Goal: Information Seeking & Learning: Learn about a topic

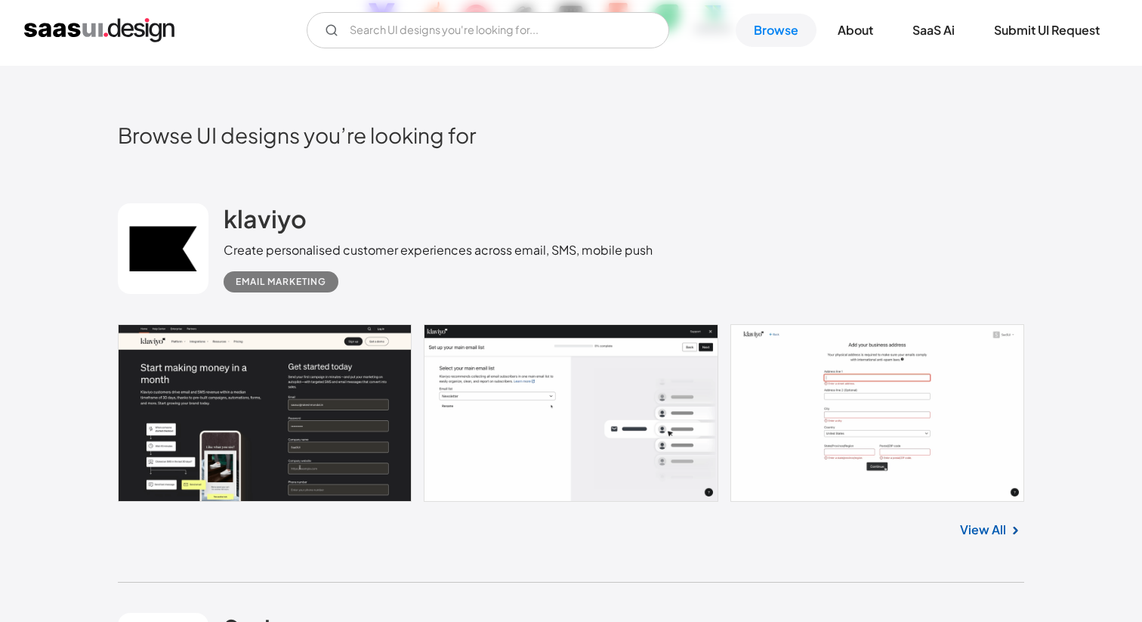
scroll to position [297, 0]
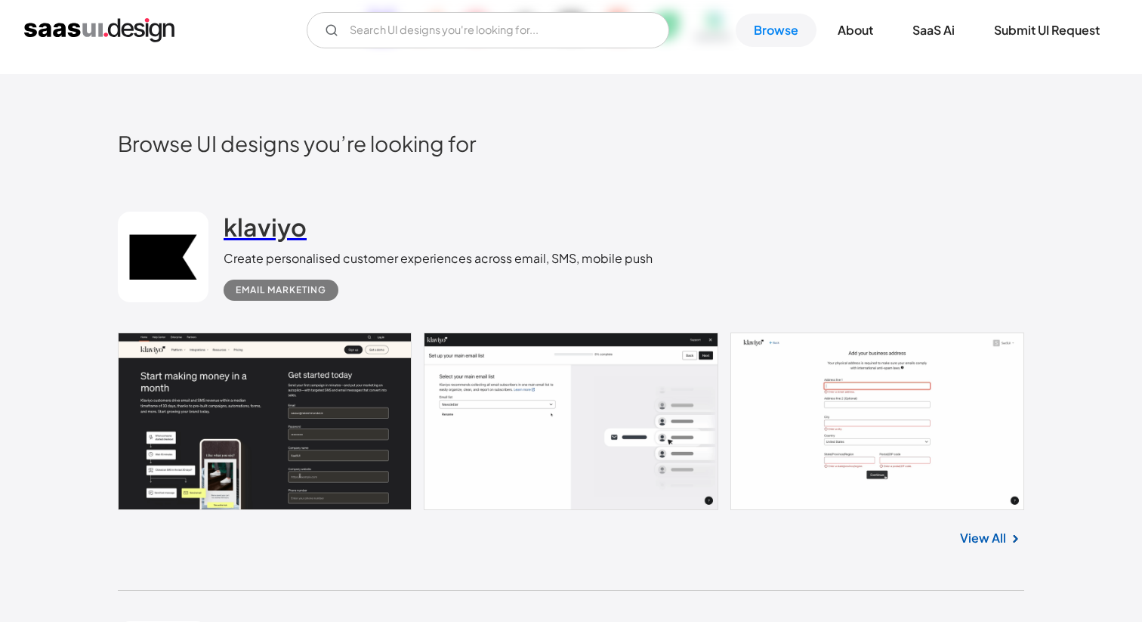
click at [255, 231] on h2 "klaviyo" at bounding box center [265, 227] width 83 height 30
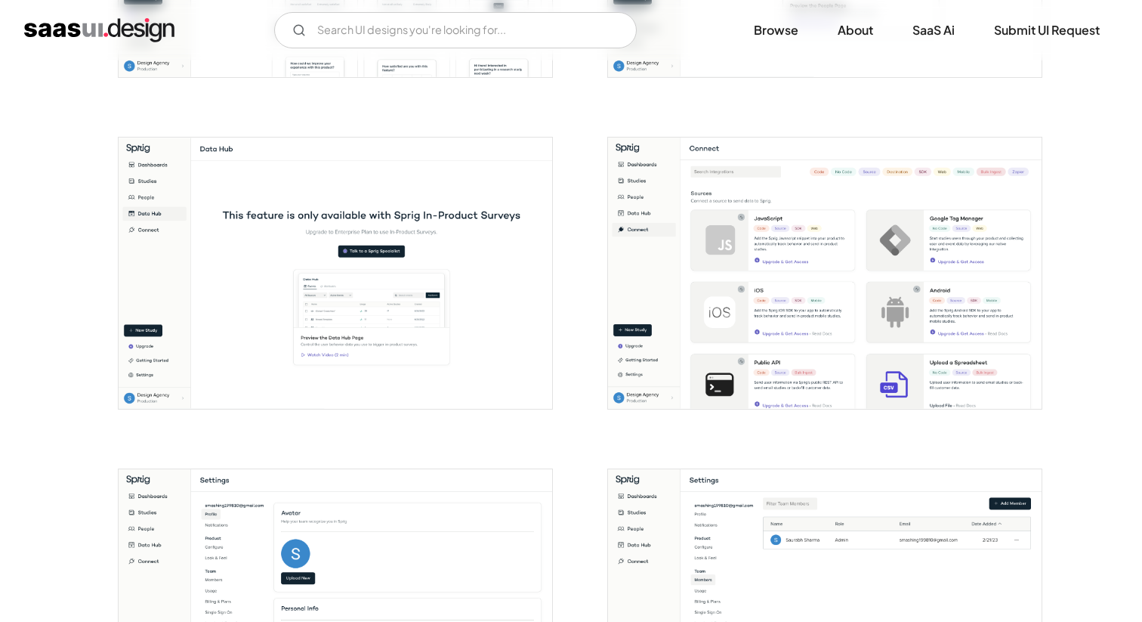
scroll to position [1883, 0]
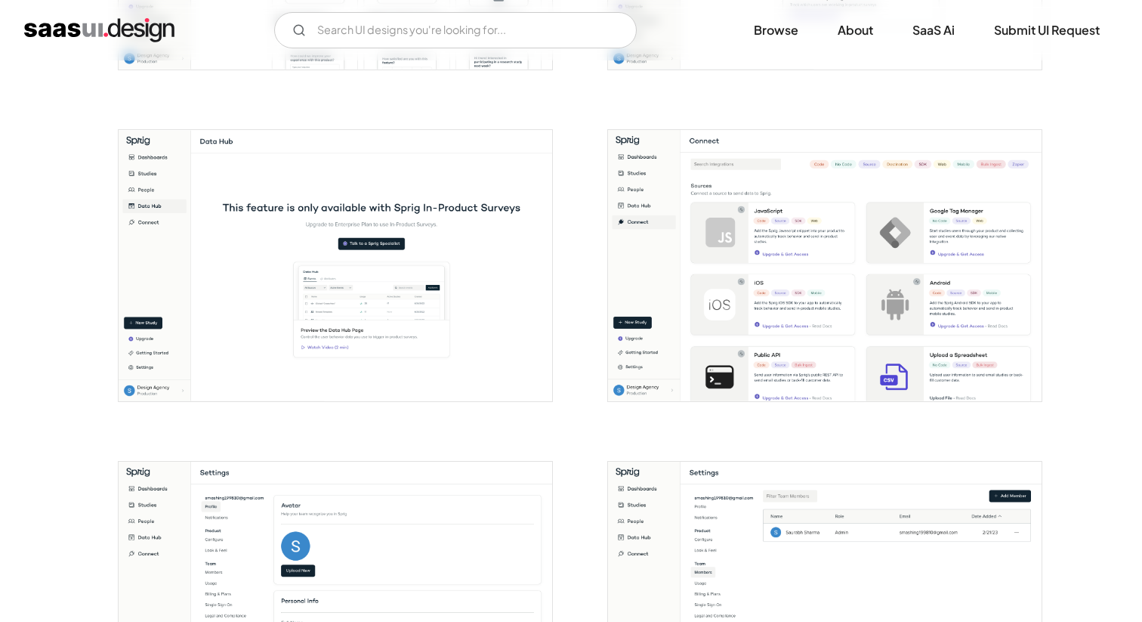
click at [455, 289] on img "open lightbox" at bounding box center [336, 265] width 434 height 271
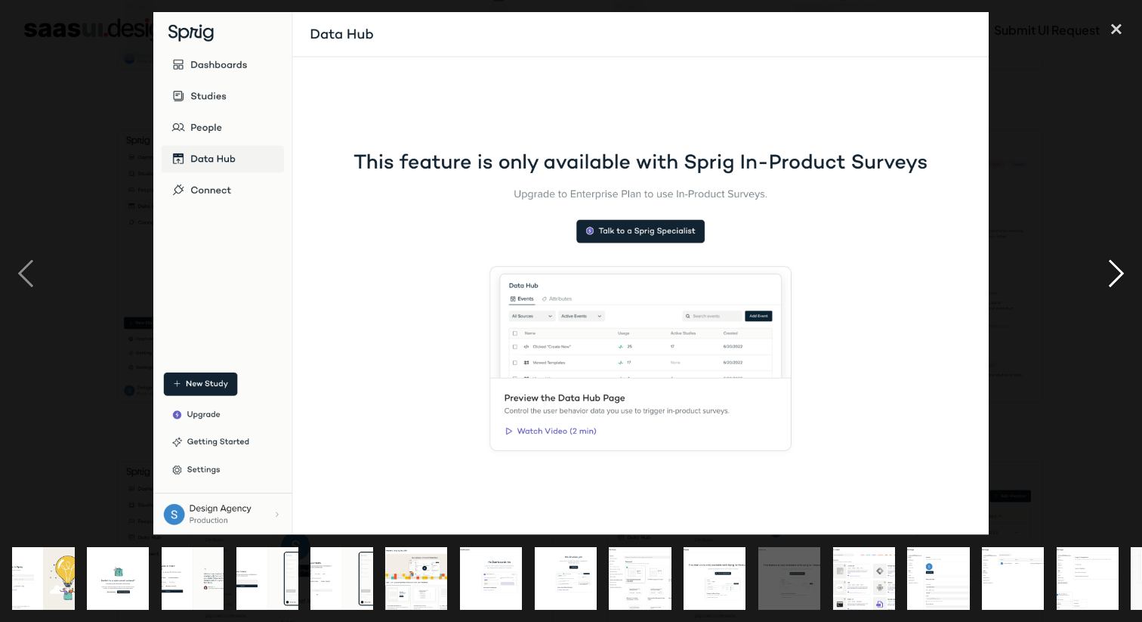
click at [1113, 278] on div "next image" at bounding box center [1116, 273] width 51 height 522
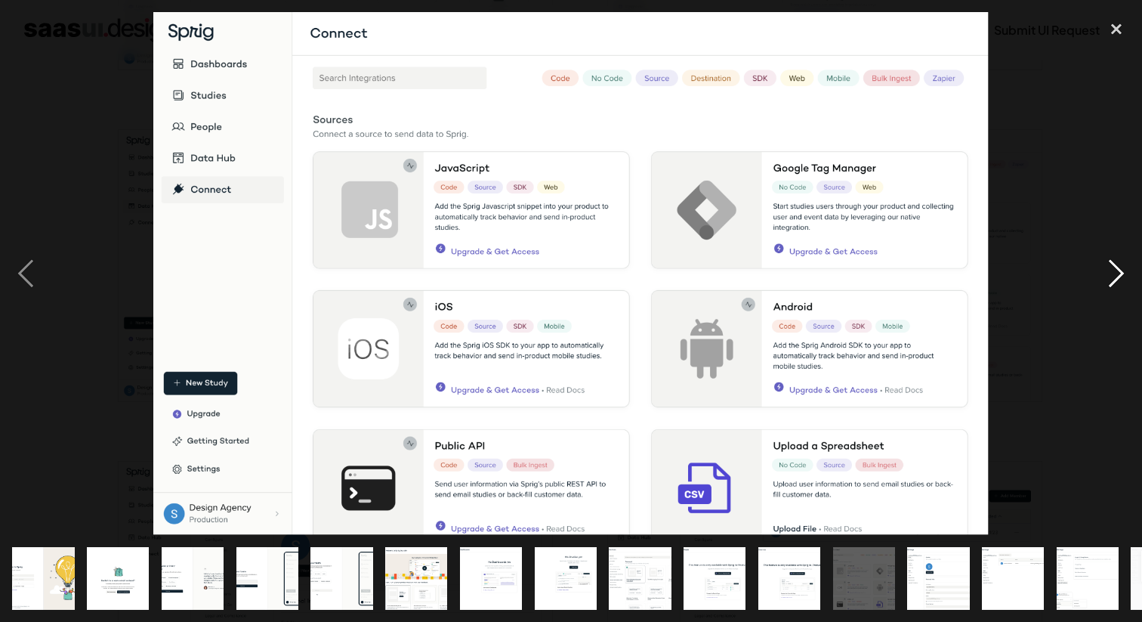
click at [1114, 271] on div "next image" at bounding box center [1116, 273] width 51 height 522
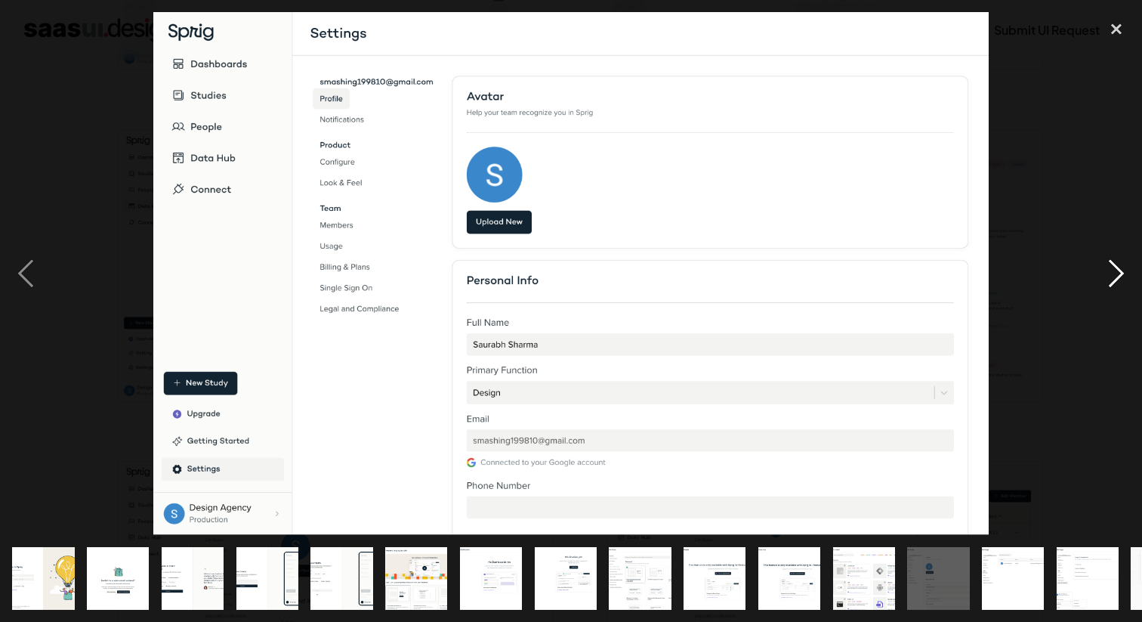
click at [1114, 271] on div "next image" at bounding box center [1116, 273] width 51 height 522
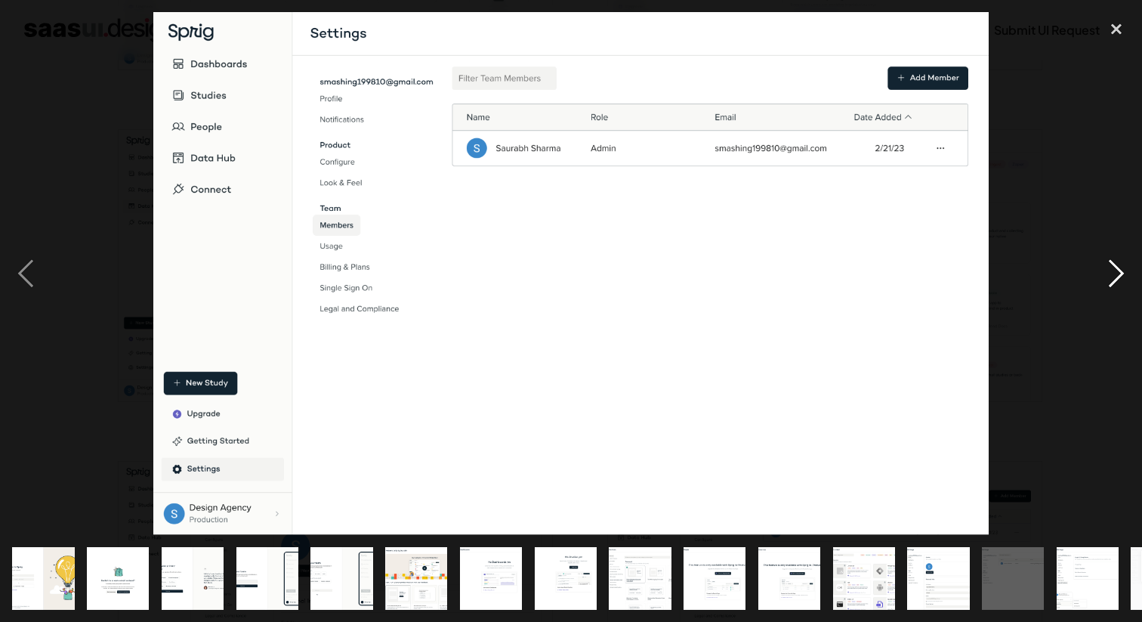
click at [1114, 271] on div "next image" at bounding box center [1116, 273] width 51 height 522
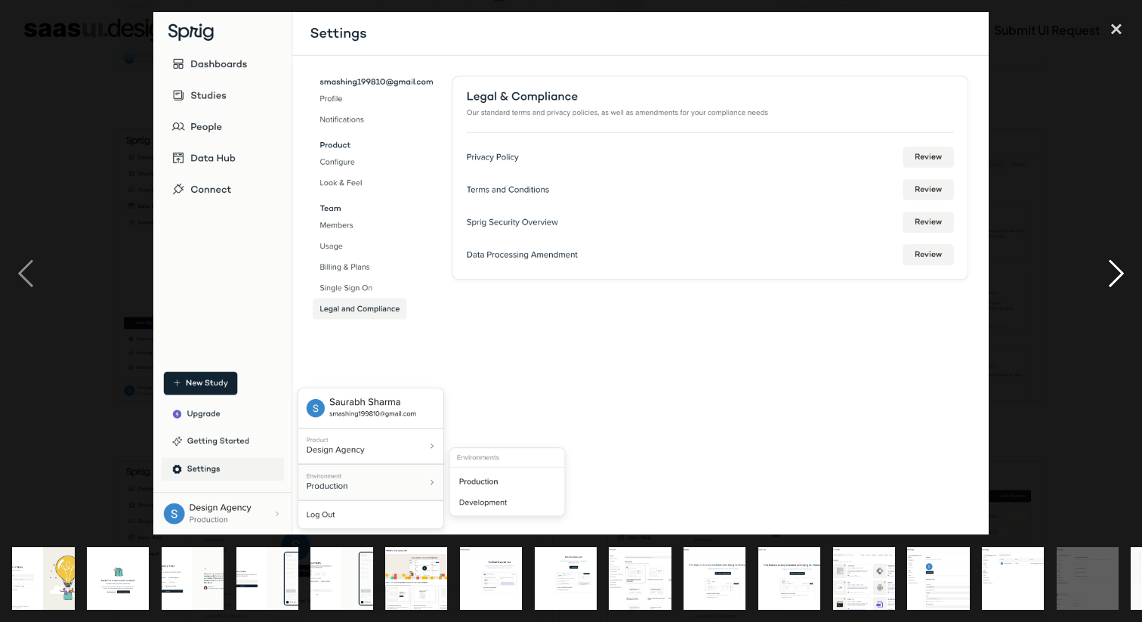
click at [1114, 271] on div "next image" at bounding box center [1116, 273] width 51 height 522
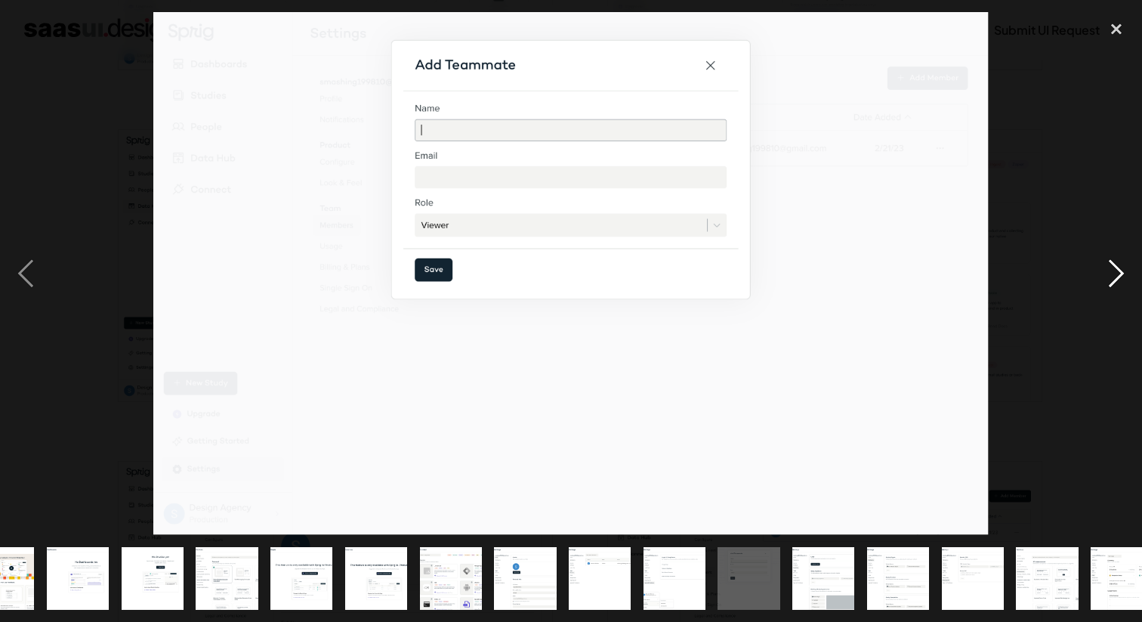
scroll to position [0, 437]
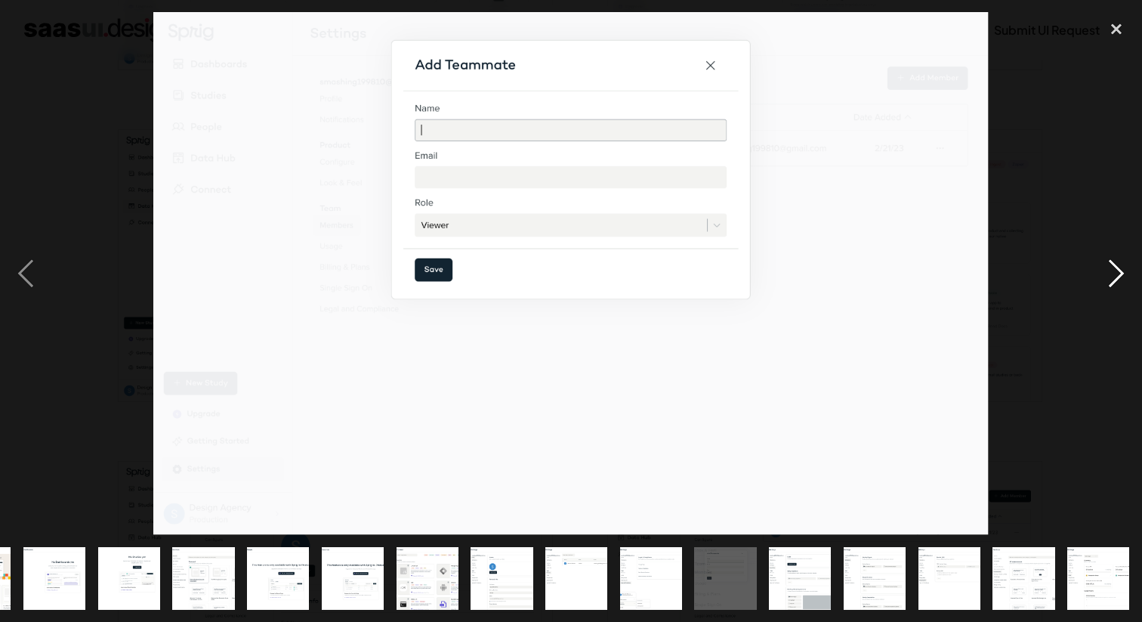
click at [1114, 271] on div "next image" at bounding box center [1116, 273] width 51 height 522
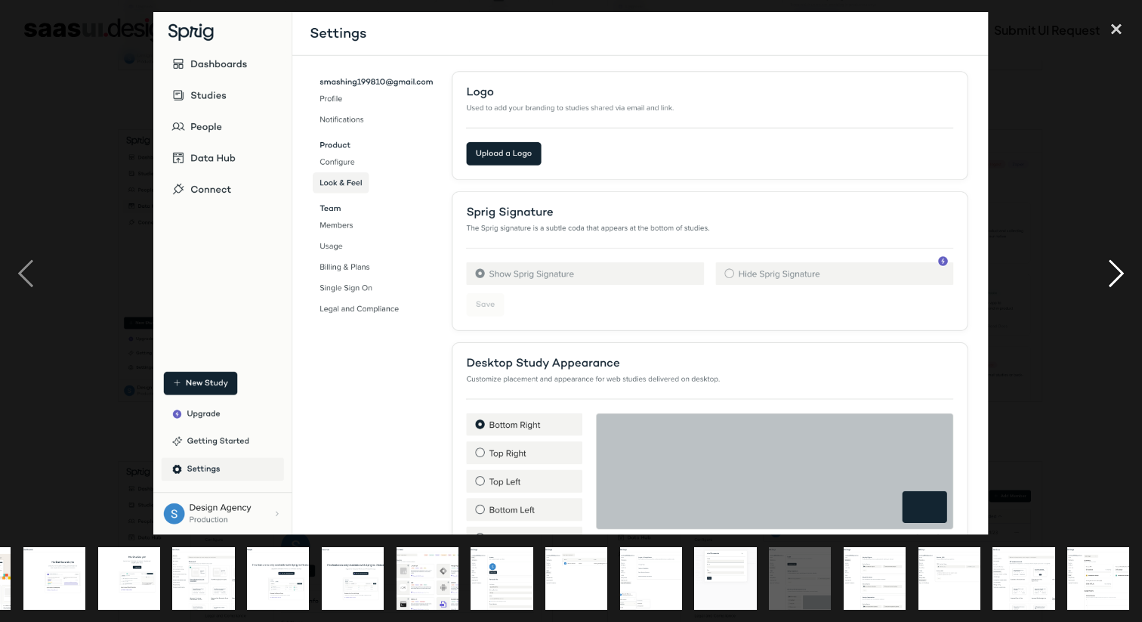
click at [1114, 271] on div "next image" at bounding box center [1116, 273] width 51 height 522
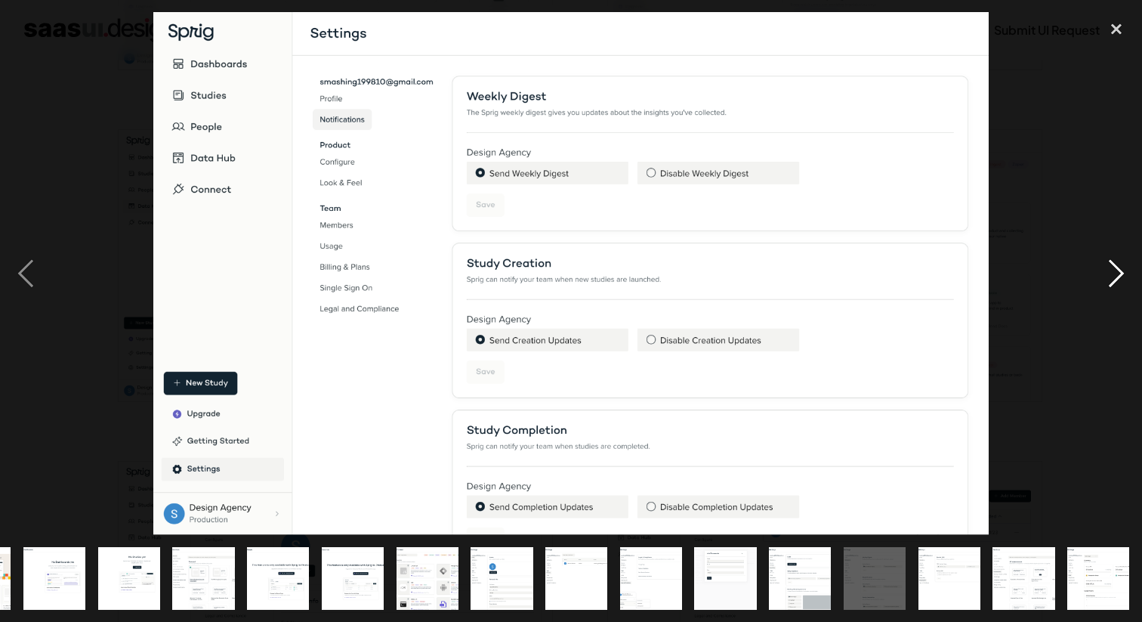
click at [1114, 271] on div "next image" at bounding box center [1116, 273] width 51 height 522
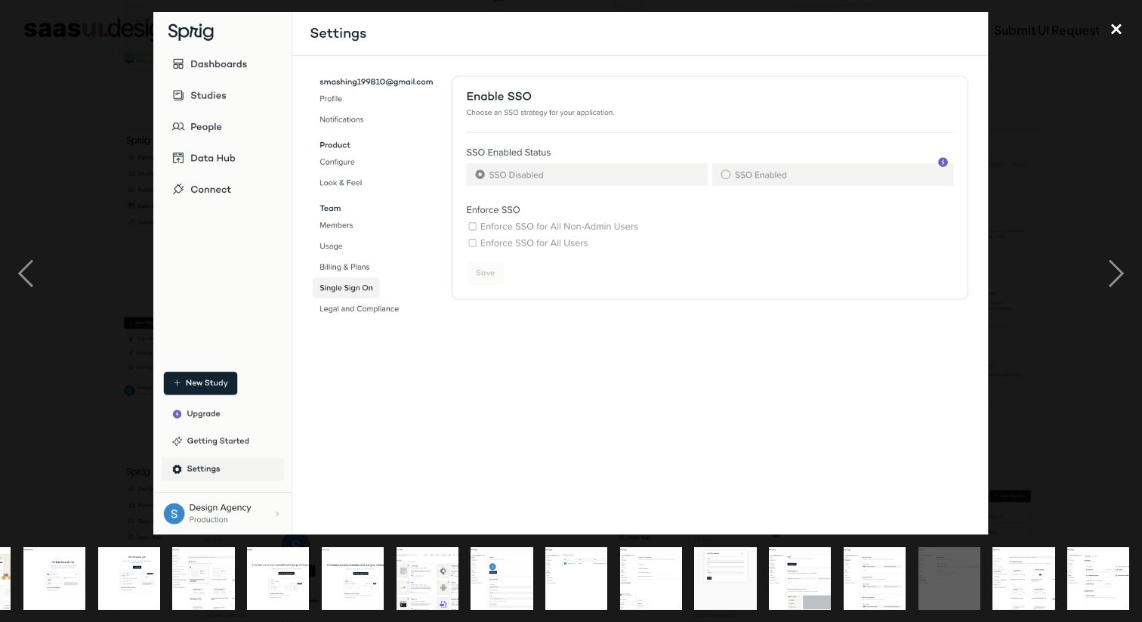
click at [1117, 36] on div "close lightbox" at bounding box center [1116, 28] width 51 height 33
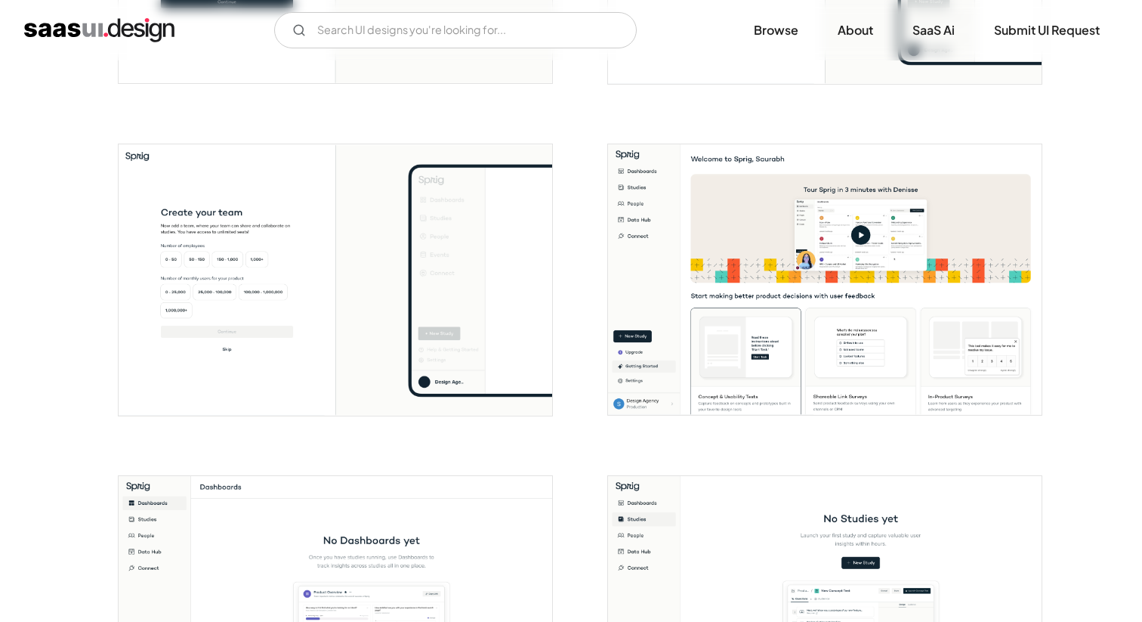
scroll to position [521, 0]
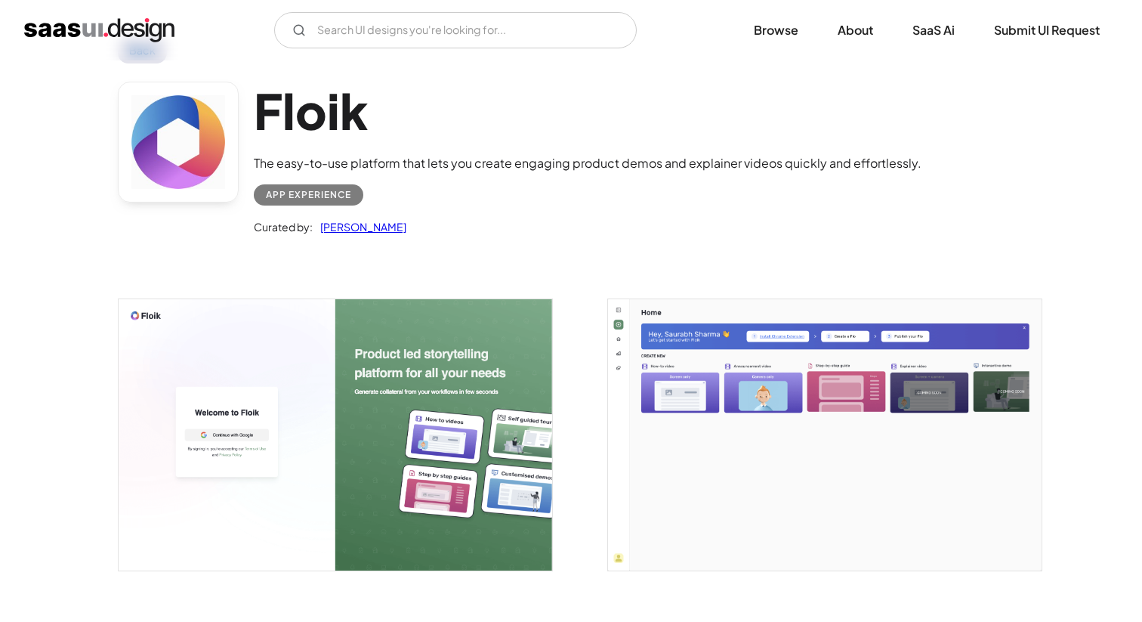
scroll to position [58, 0]
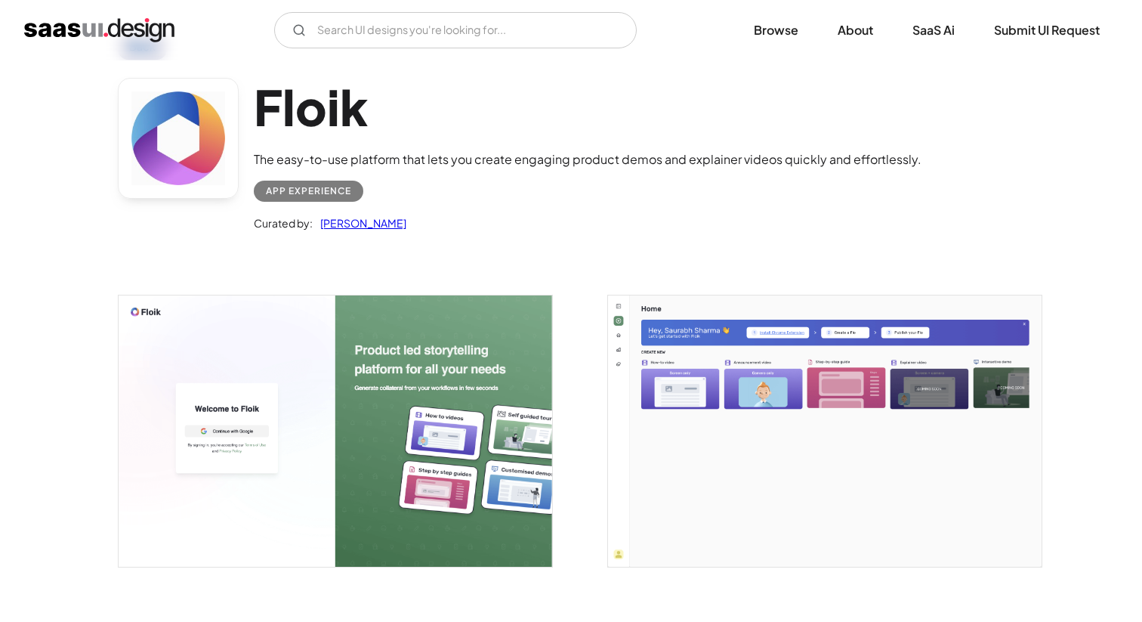
click at [425, 383] on img "open lightbox" at bounding box center [336, 430] width 434 height 271
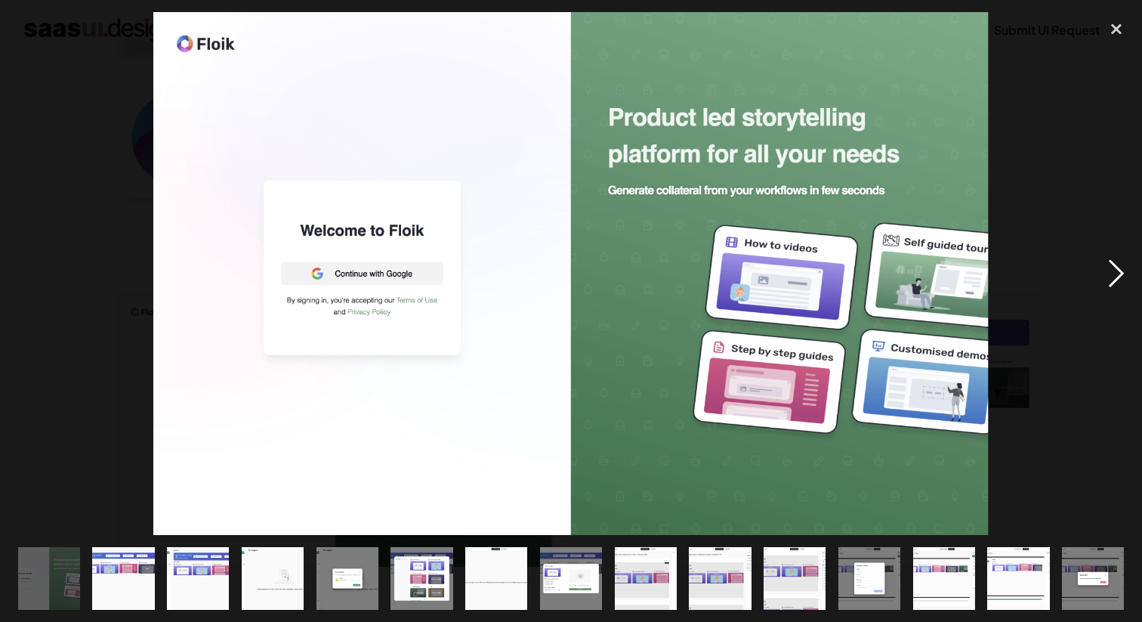
click at [1117, 273] on div "next image" at bounding box center [1116, 273] width 51 height 522
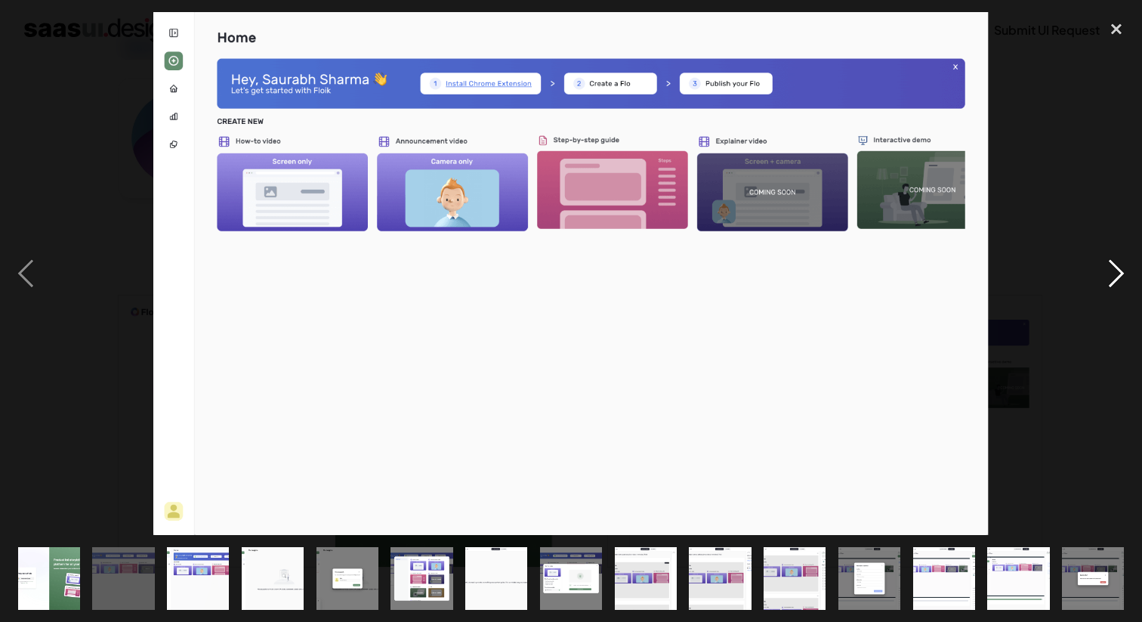
click at [1121, 280] on div "next image" at bounding box center [1116, 273] width 51 height 522
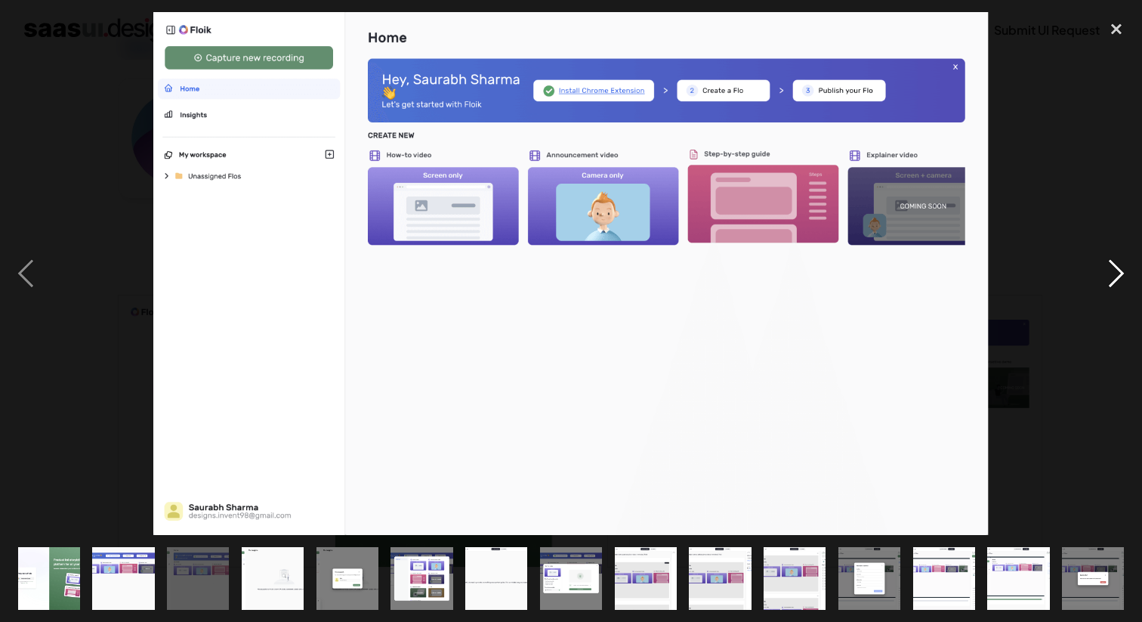
click at [1121, 280] on div "next image" at bounding box center [1116, 273] width 51 height 522
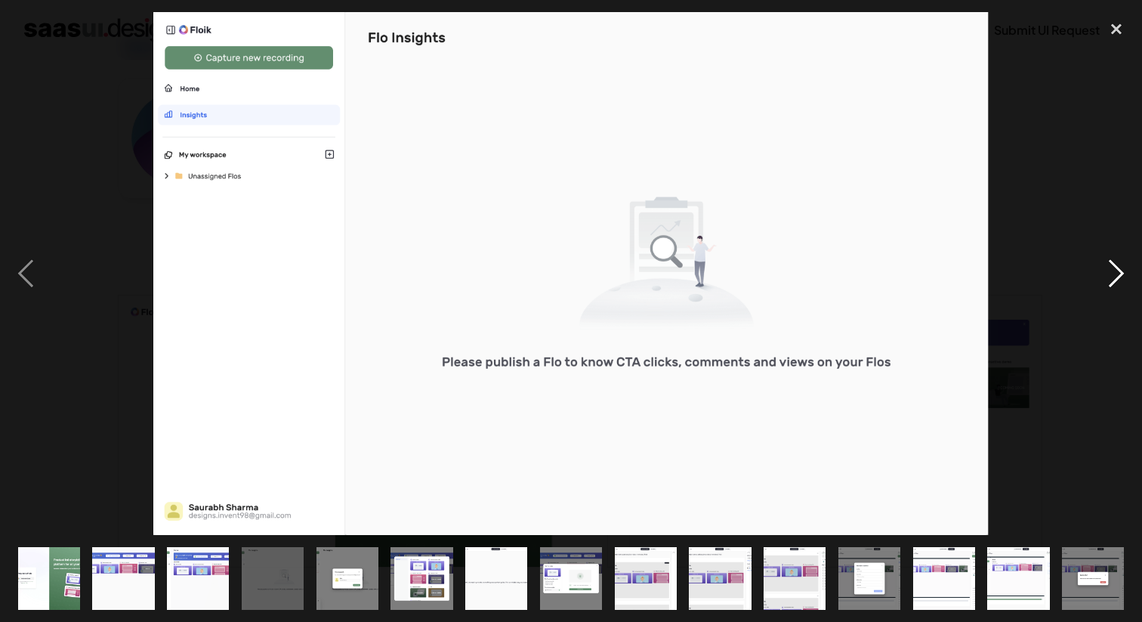
click at [1121, 280] on div "next image" at bounding box center [1116, 273] width 51 height 522
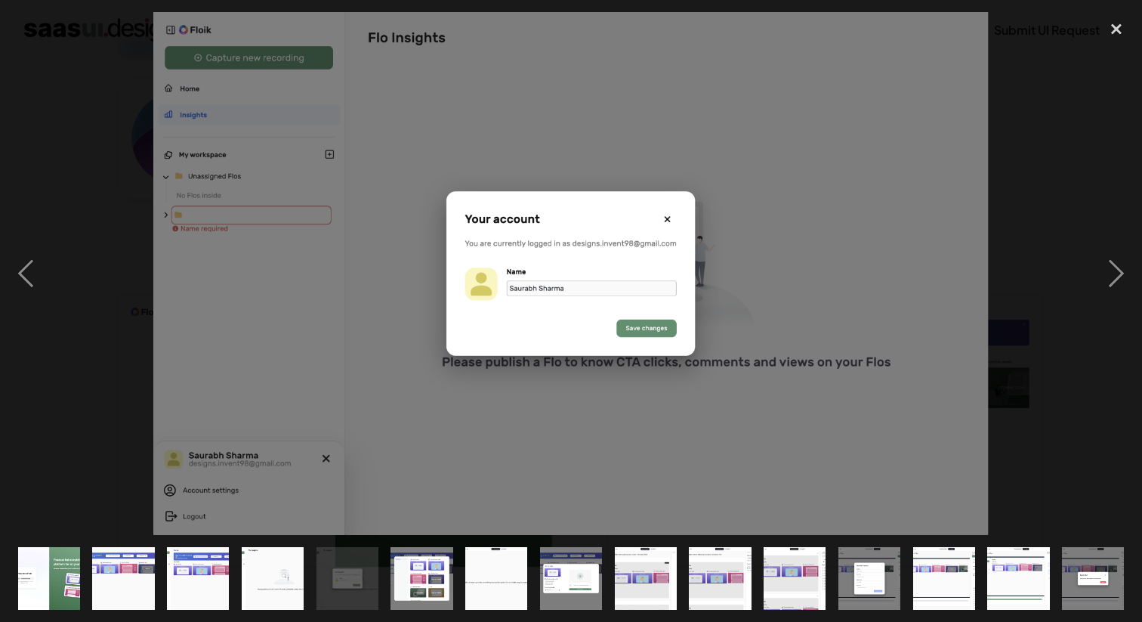
drag, startPoint x: 1121, startPoint y: 280, endPoint x: 986, endPoint y: 279, distance: 135.2
click at [987, 280] on div at bounding box center [571, 273] width 1142 height 522
click at [1112, 29] on div "close lightbox" at bounding box center [1116, 28] width 51 height 33
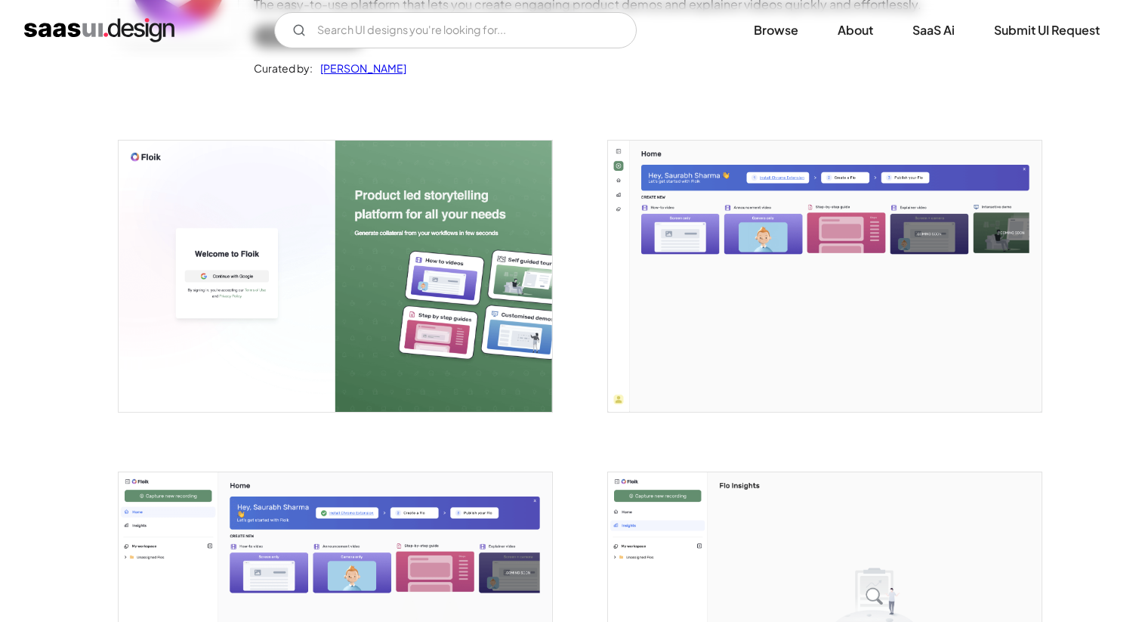
scroll to position [0, 0]
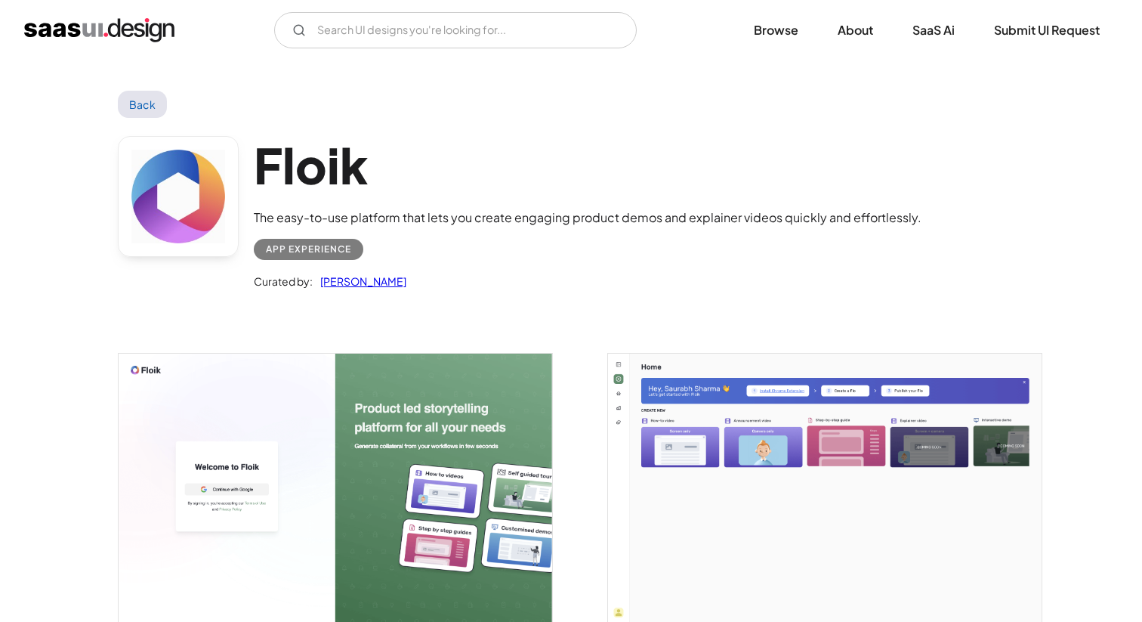
click at [151, 106] on link "Back" at bounding box center [142, 104] width 49 height 27
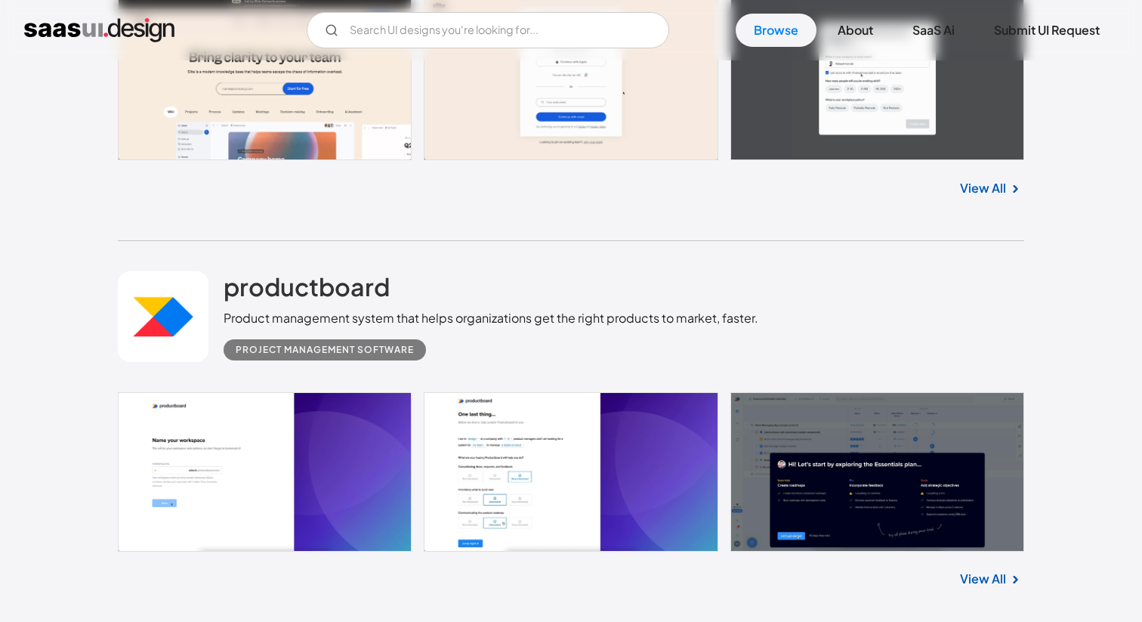
scroll to position [1871, 0]
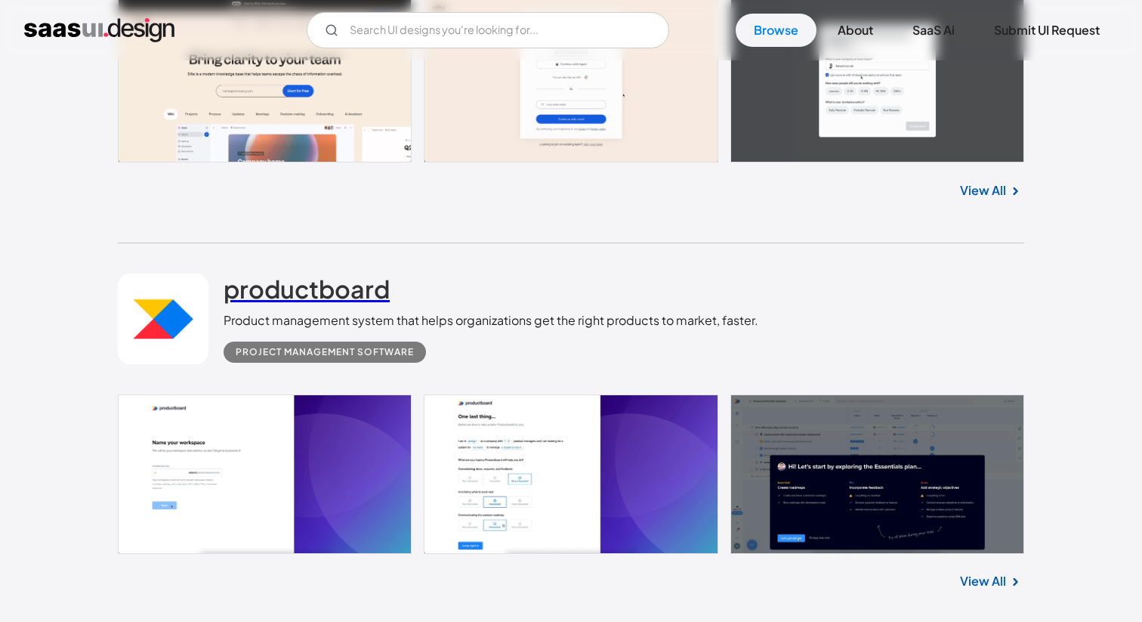
click at [287, 294] on h2 "productboard" at bounding box center [307, 288] width 166 height 30
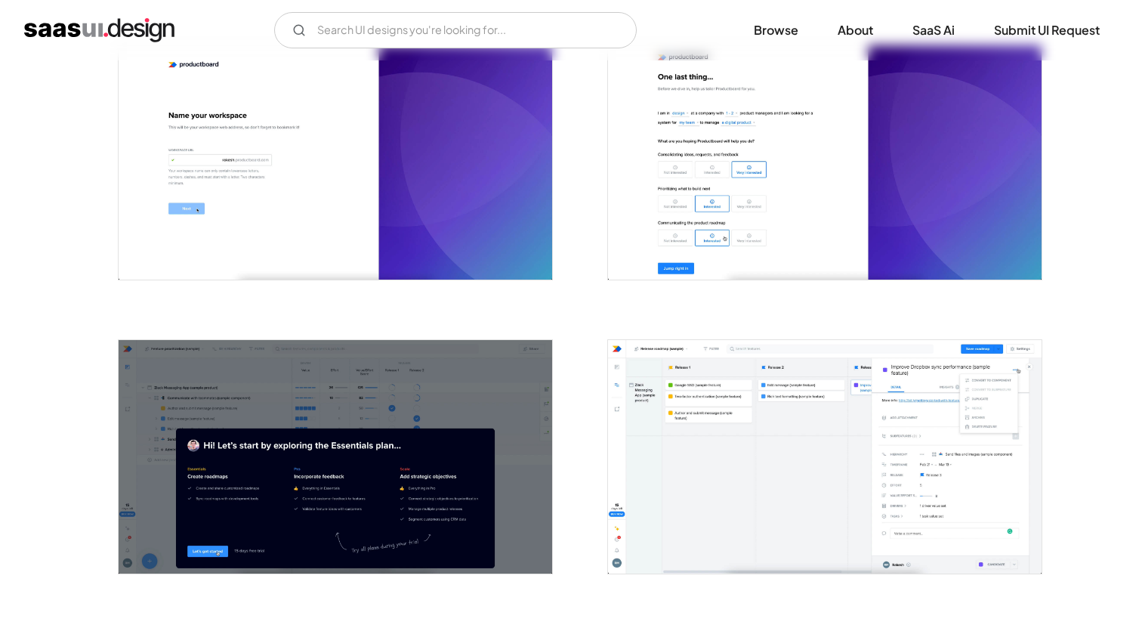
scroll to position [315, 0]
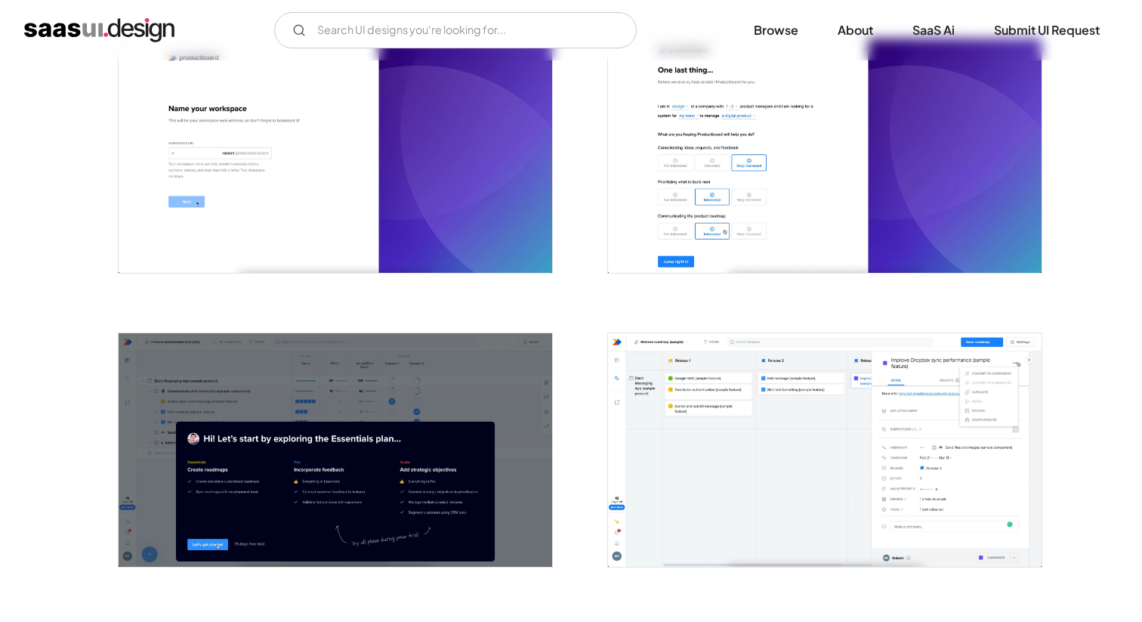
click at [355, 178] on img "open lightbox" at bounding box center [336, 155] width 434 height 233
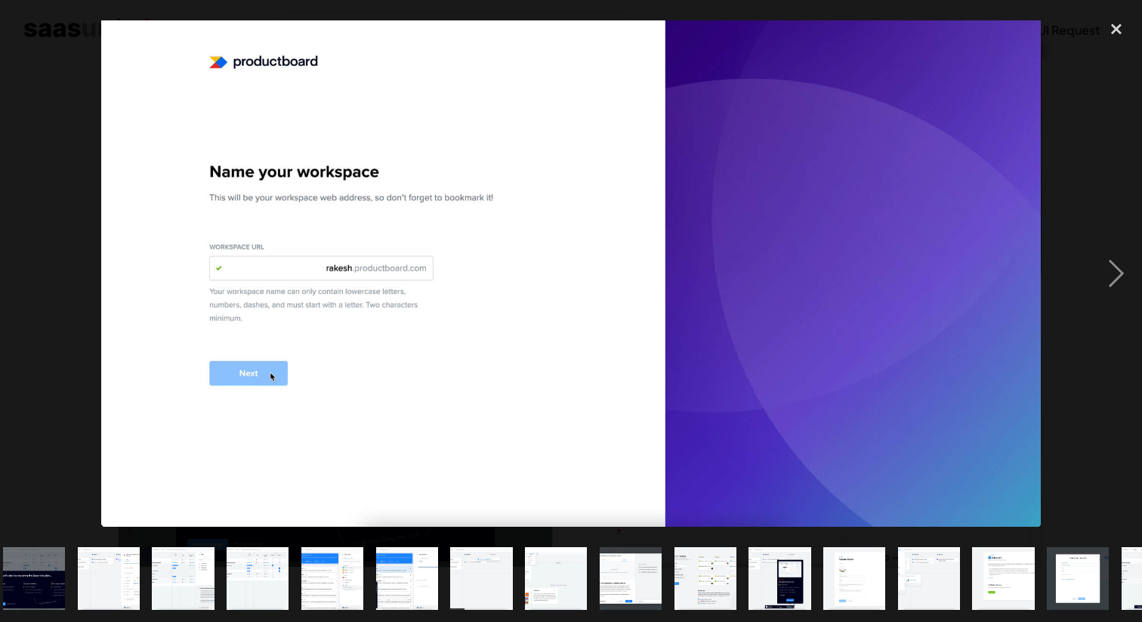
scroll to position [0, 170]
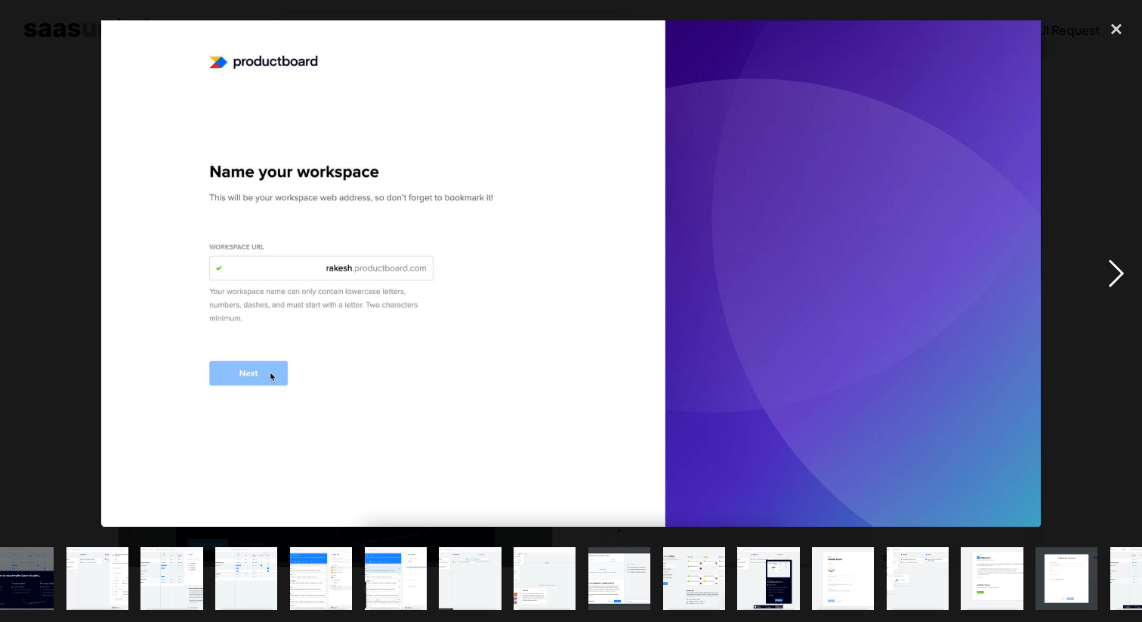
click at [1114, 284] on div "next image" at bounding box center [1116, 273] width 51 height 522
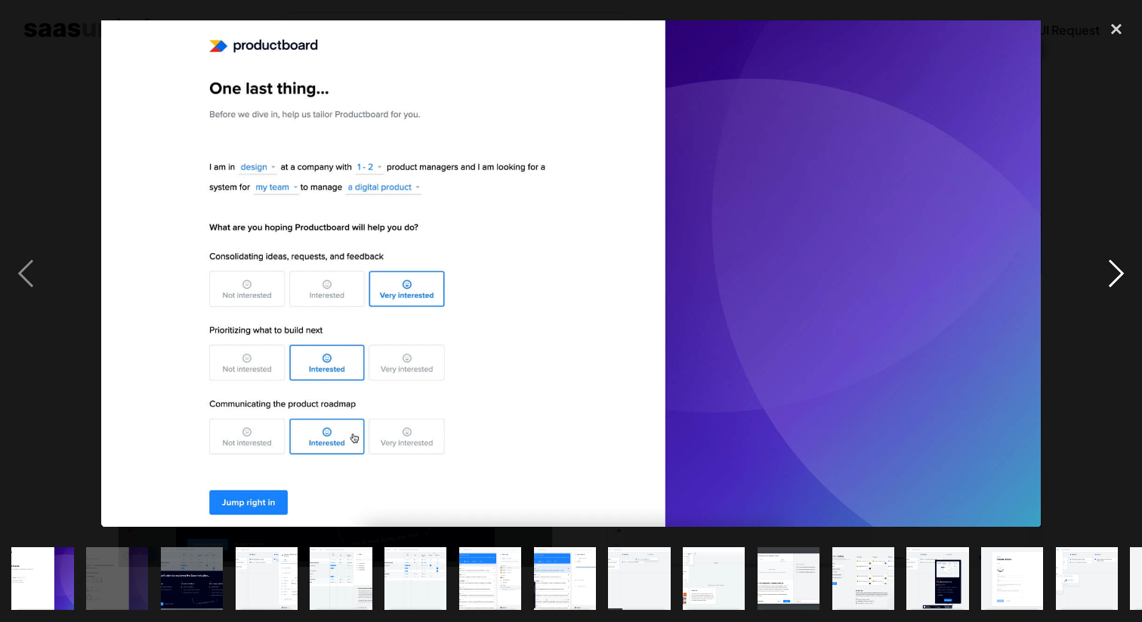
scroll to position [0, 0]
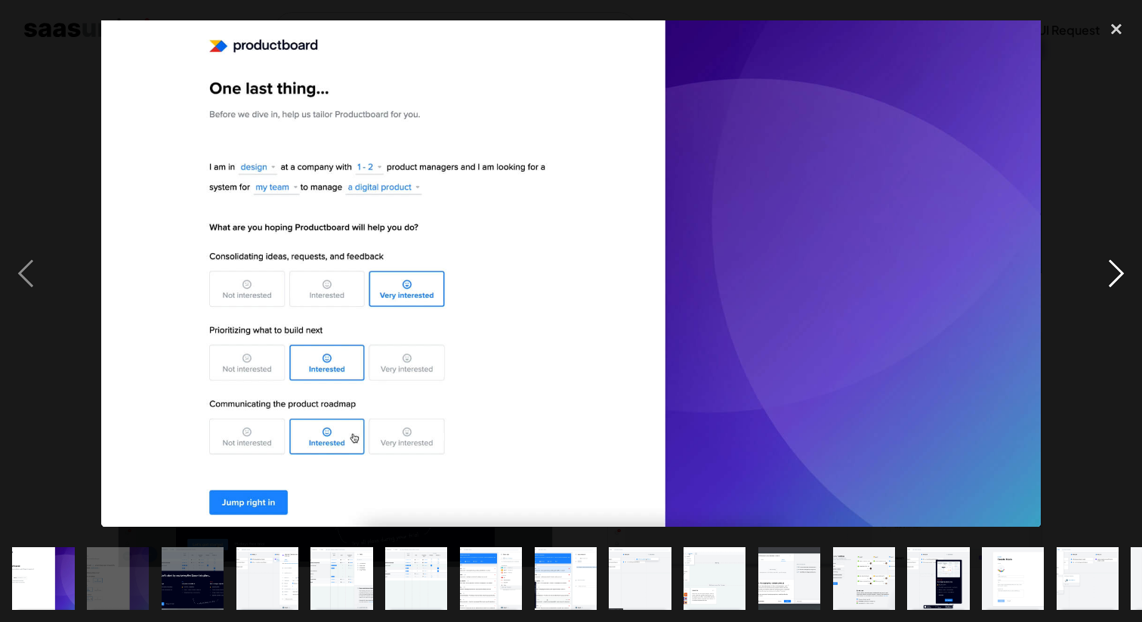
click at [1114, 284] on div "next image" at bounding box center [1116, 273] width 51 height 522
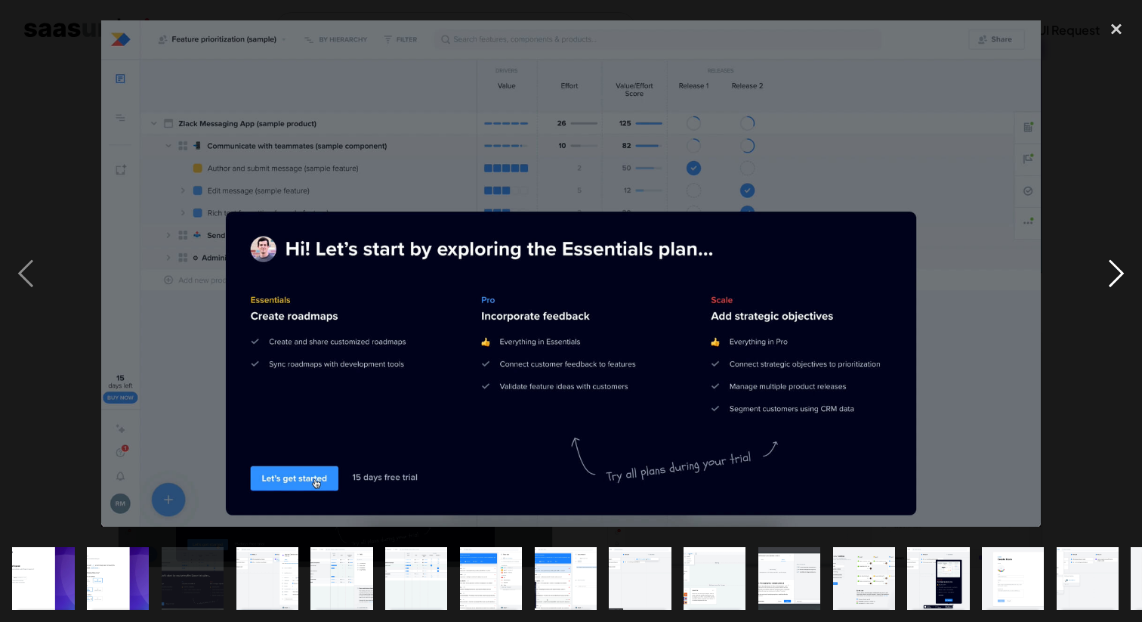
click at [1118, 286] on div "next image" at bounding box center [1116, 273] width 51 height 522
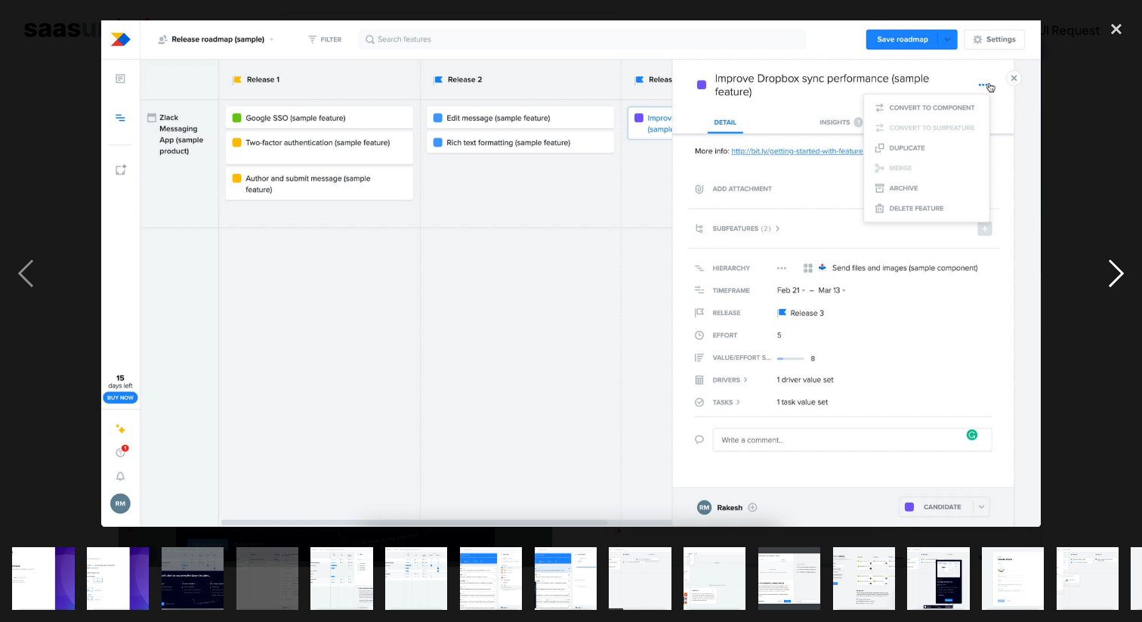
click at [1119, 262] on div "next image" at bounding box center [1116, 273] width 51 height 522
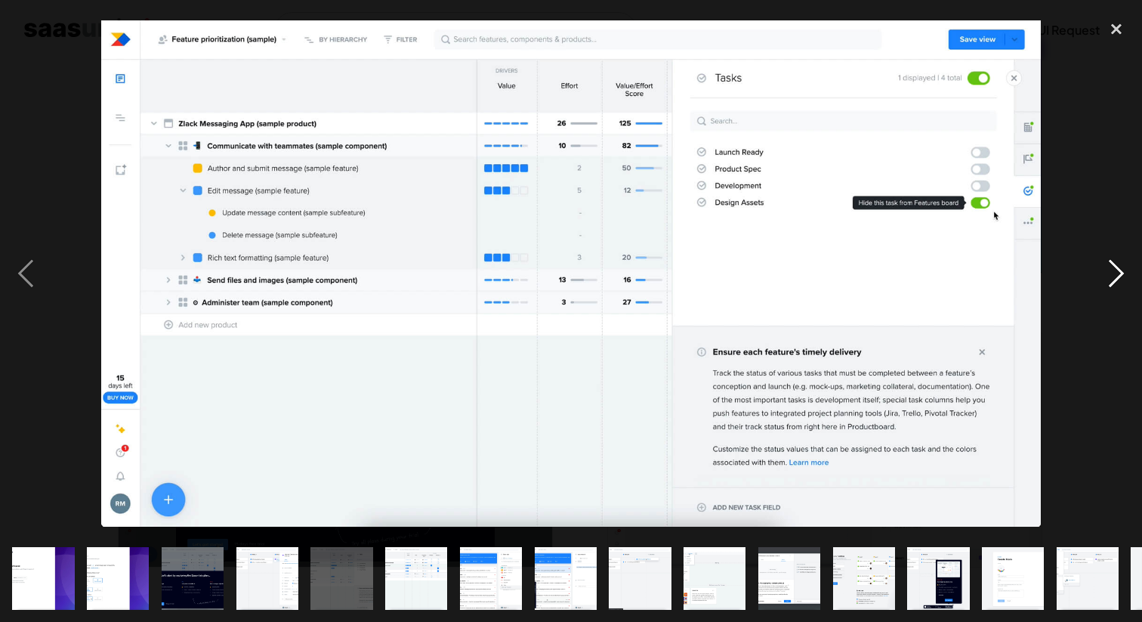
click at [1119, 262] on div "next image" at bounding box center [1116, 273] width 51 height 522
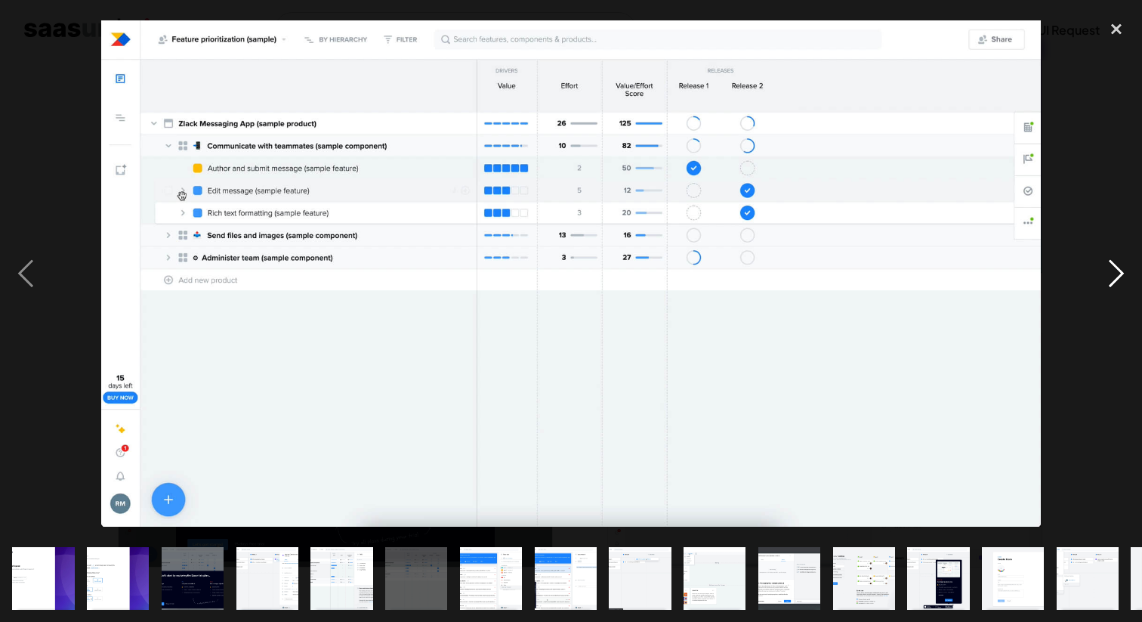
click at [1119, 262] on div "next image" at bounding box center [1116, 273] width 51 height 522
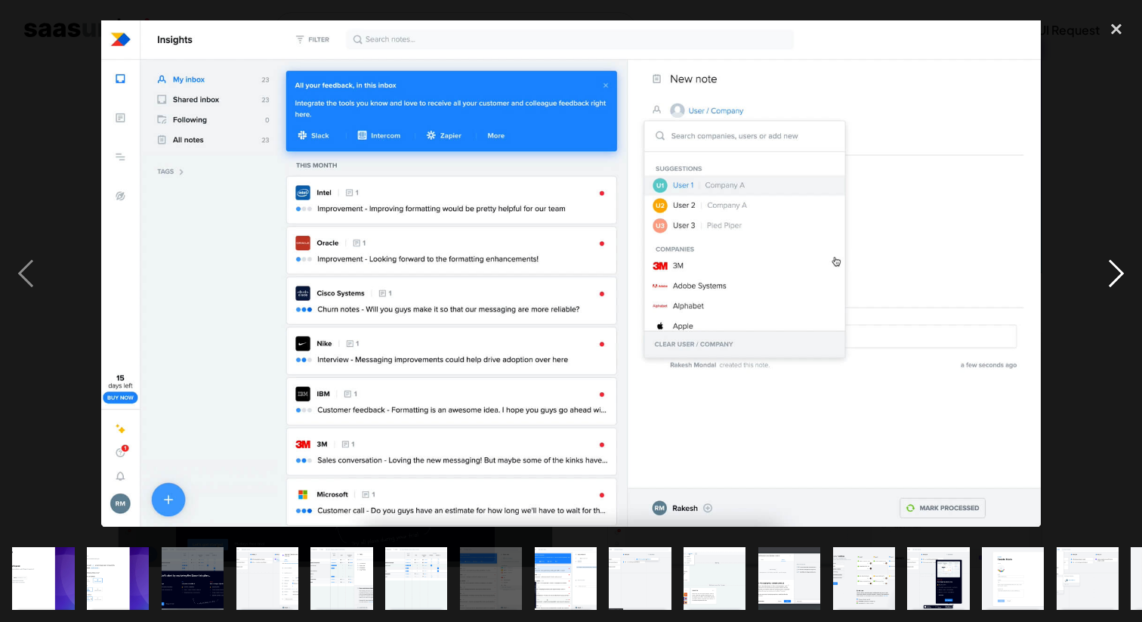
click at [1119, 262] on div "next image" at bounding box center [1116, 273] width 51 height 522
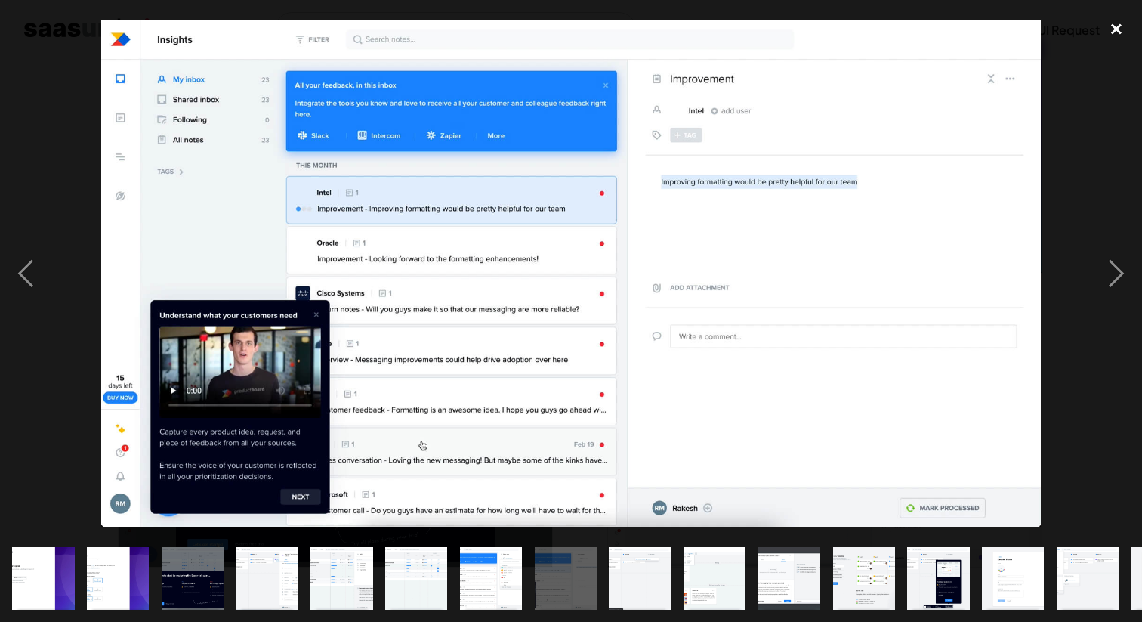
click at [1107, 30] on div "close lightbox" at bounding box center [1116, 28] width 51 height 33
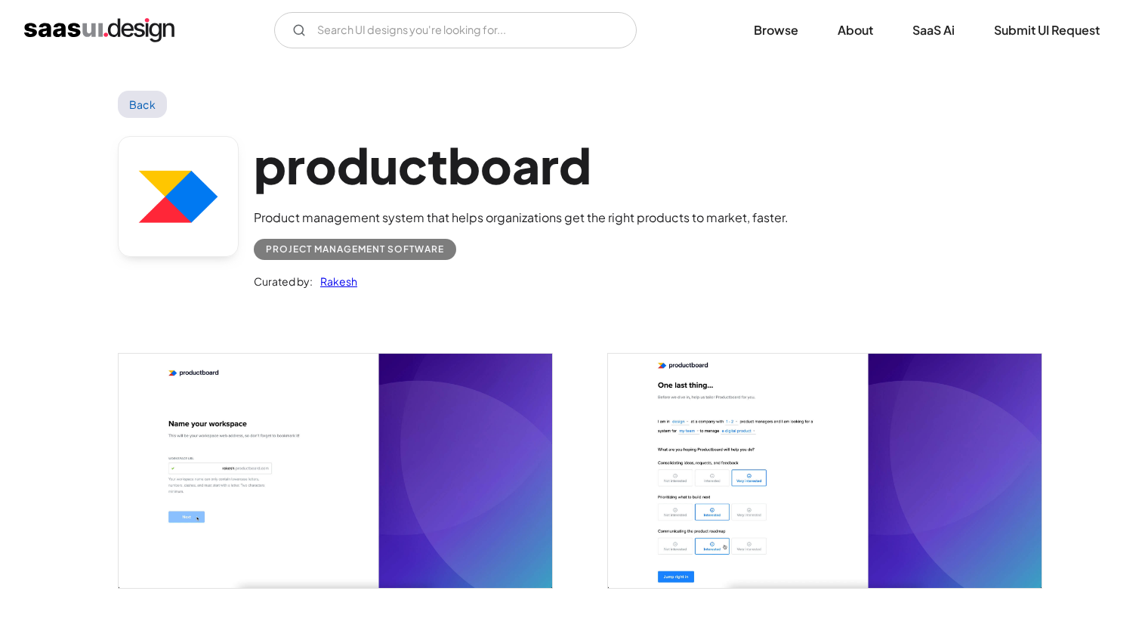
click at [136, 98] on link "Back" at bounding box center [142, 104] width 49 height 27
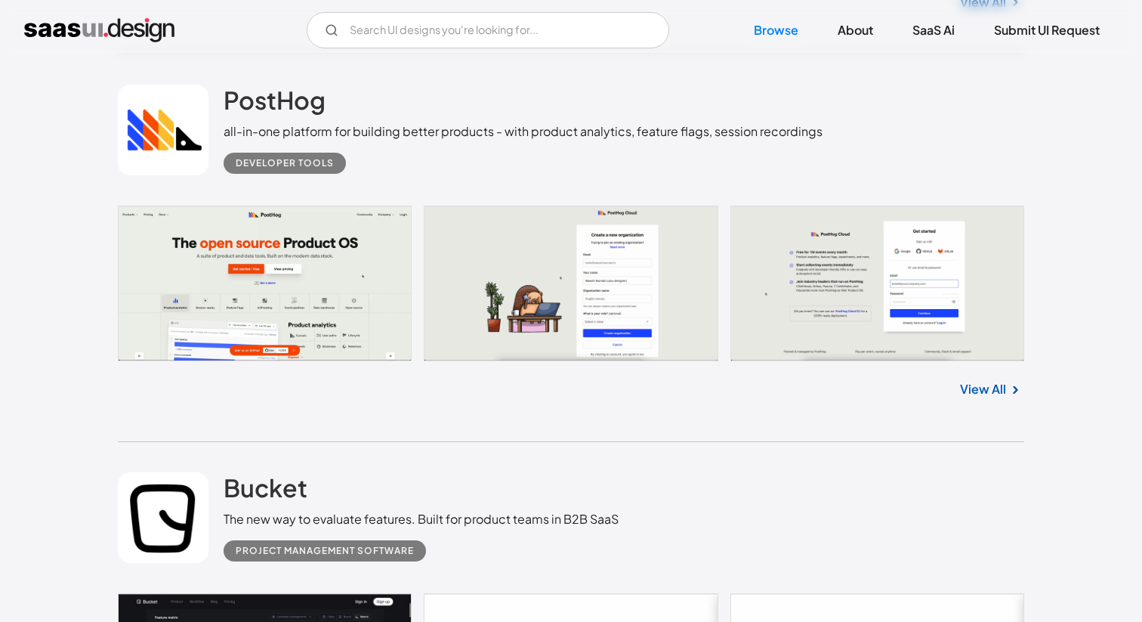
scroll to position [5583, 0]
click at [270, 105] on h2 "PostHog" at bounding box center [275, 99] width 102 height 30
click at [298, 471] on h2 "Bucket" at bounding box center [266, 486] width 84 height 30
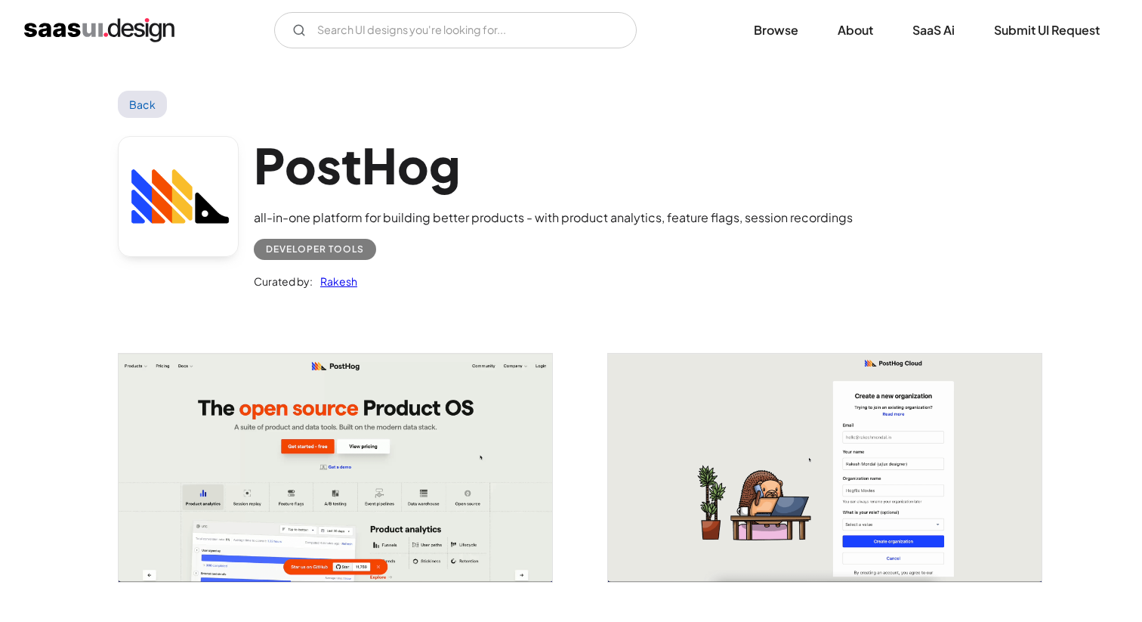
click at [153, 100] on link "Back" at bounding box center [142, 104] width 49 height 27
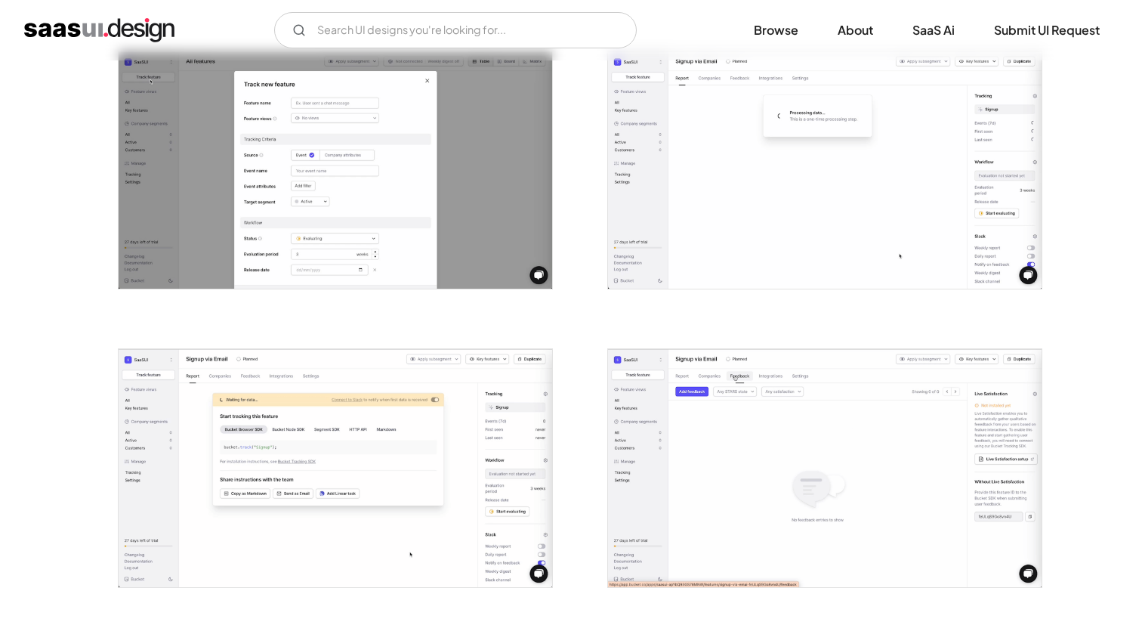
scroll to position [903, 0]
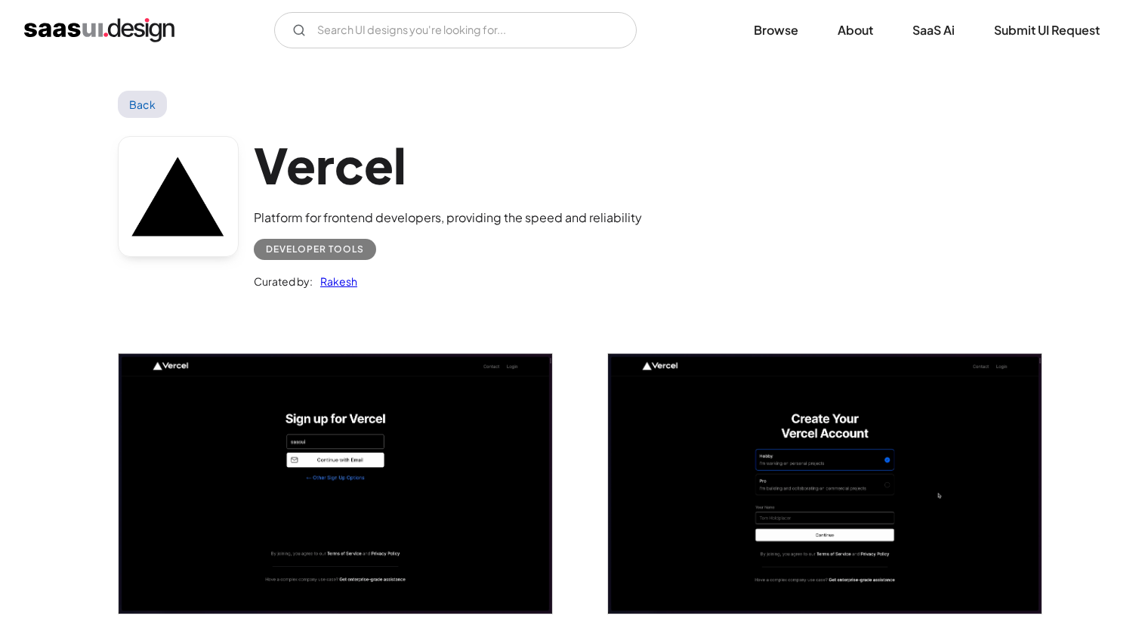
click at [142, 110] on link "Back" at bounding box center [142, 104] width 49 height 27
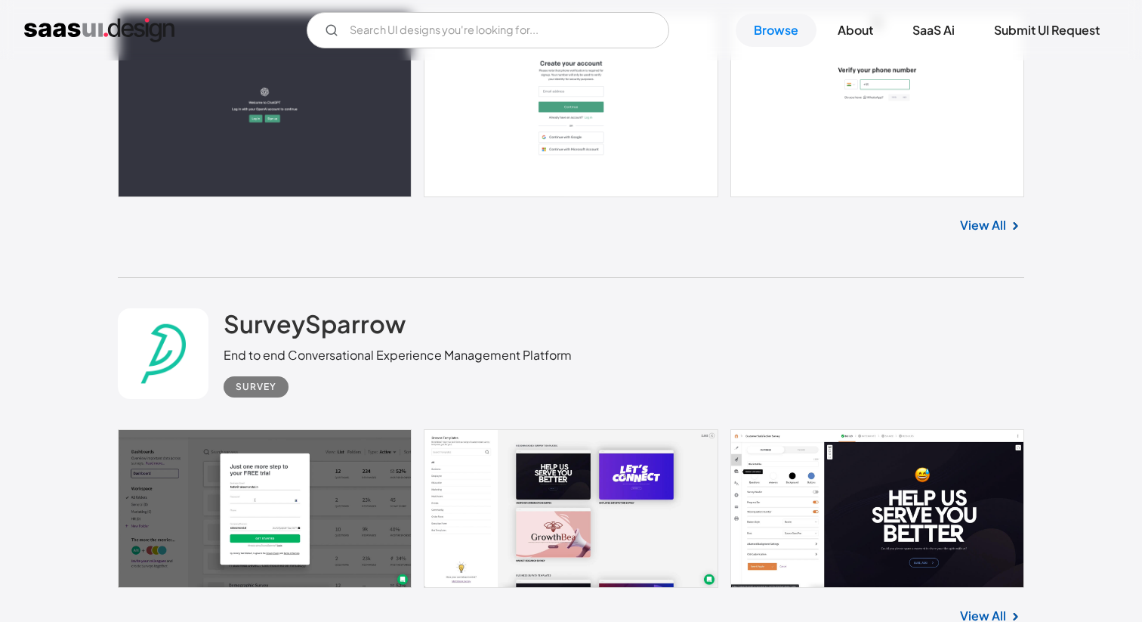
scroll to position [10976, 0]
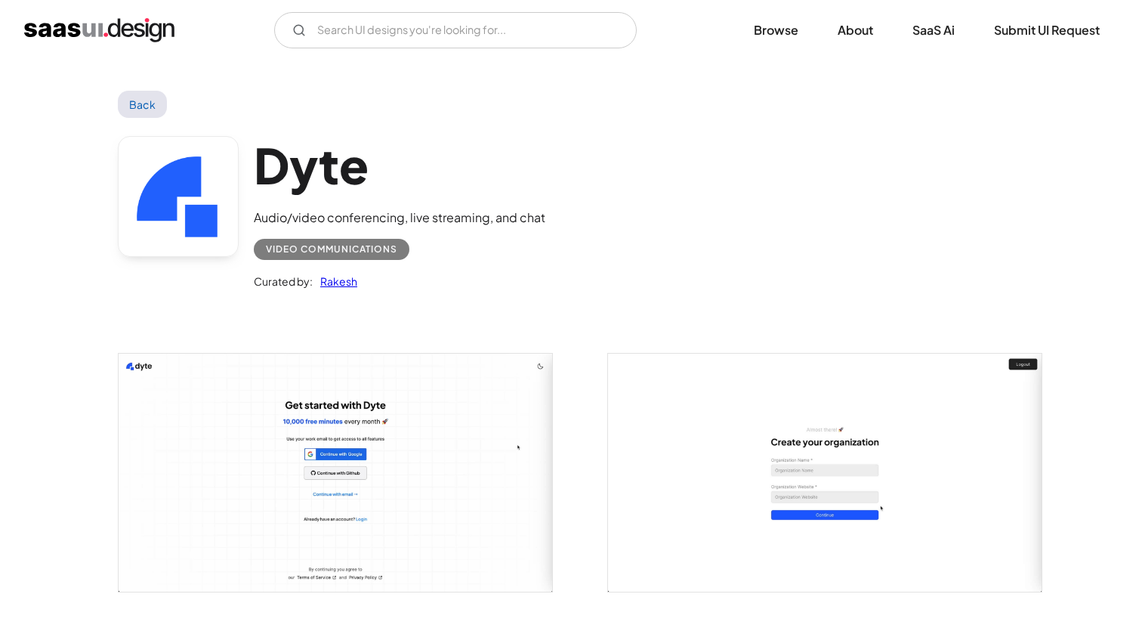
click at [138, 110] on link "Back" at bounding box center [142, 104] width 49 height 27
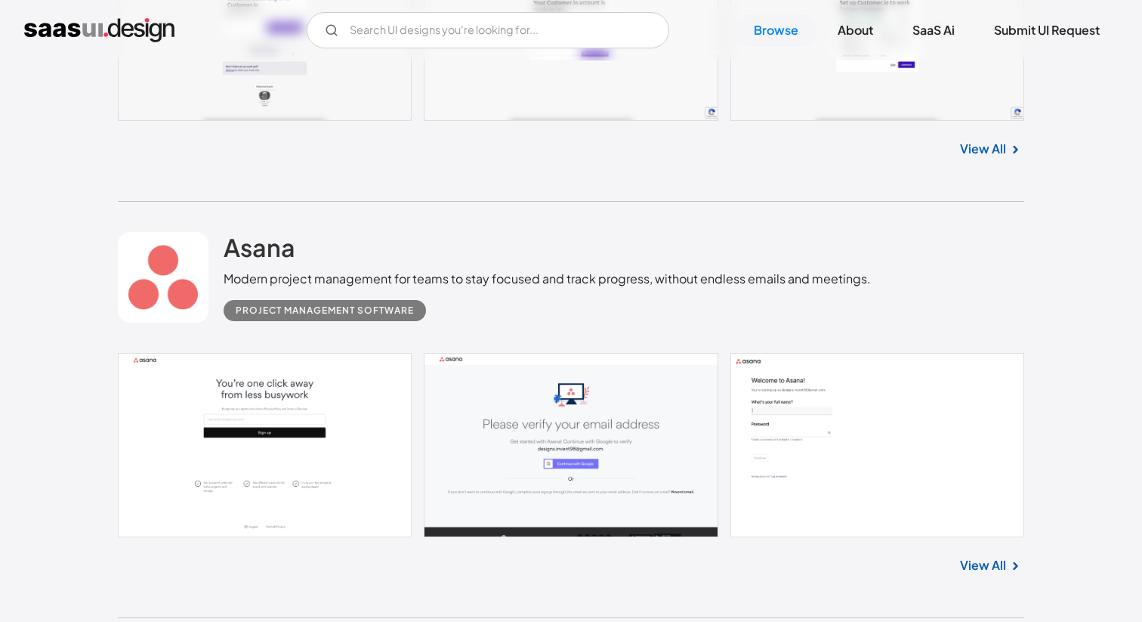
scroll to position [14269, 0]
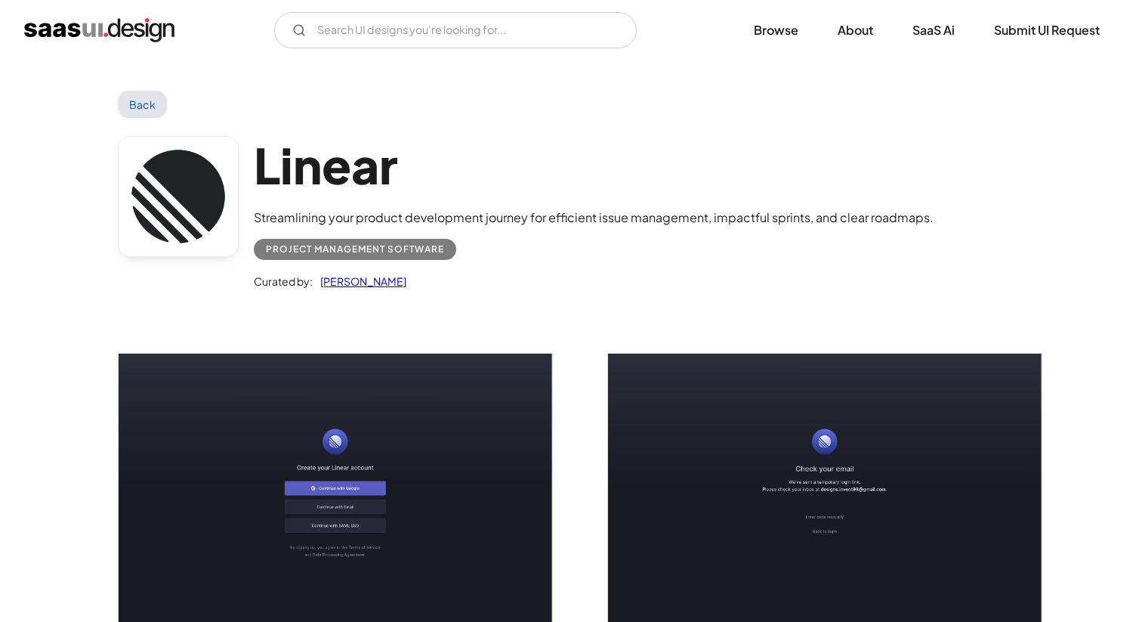
click at [141, 108] on link "Back" at bounding box center [142, 104] width 49 height 27
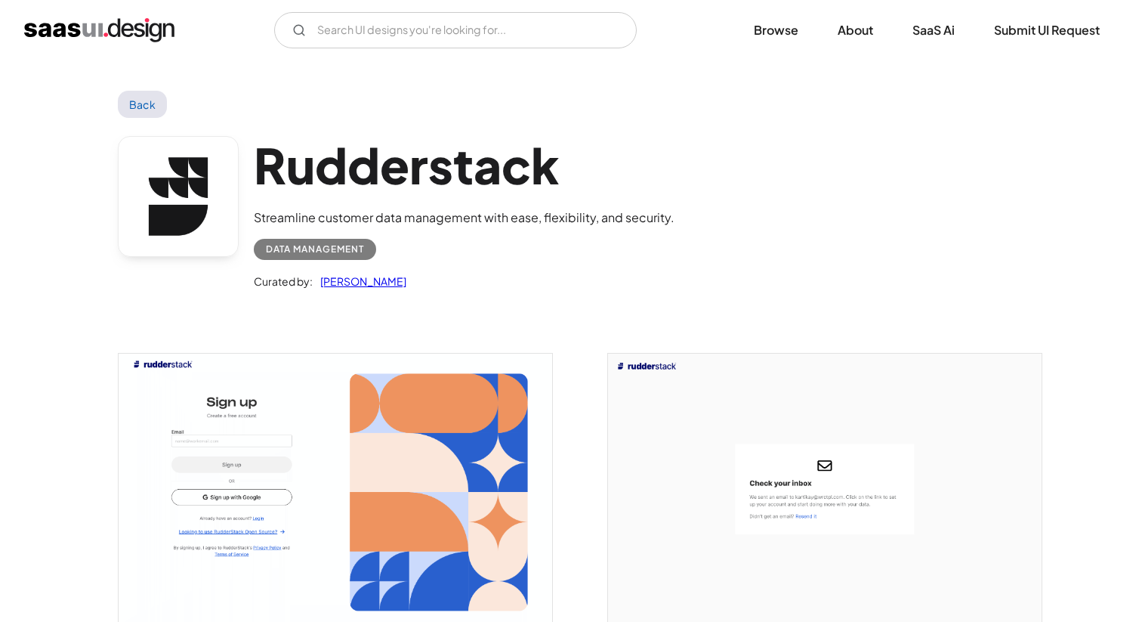
click at [135, 101] on link "Back" at bounding box center [142, 104] width 49 height 27
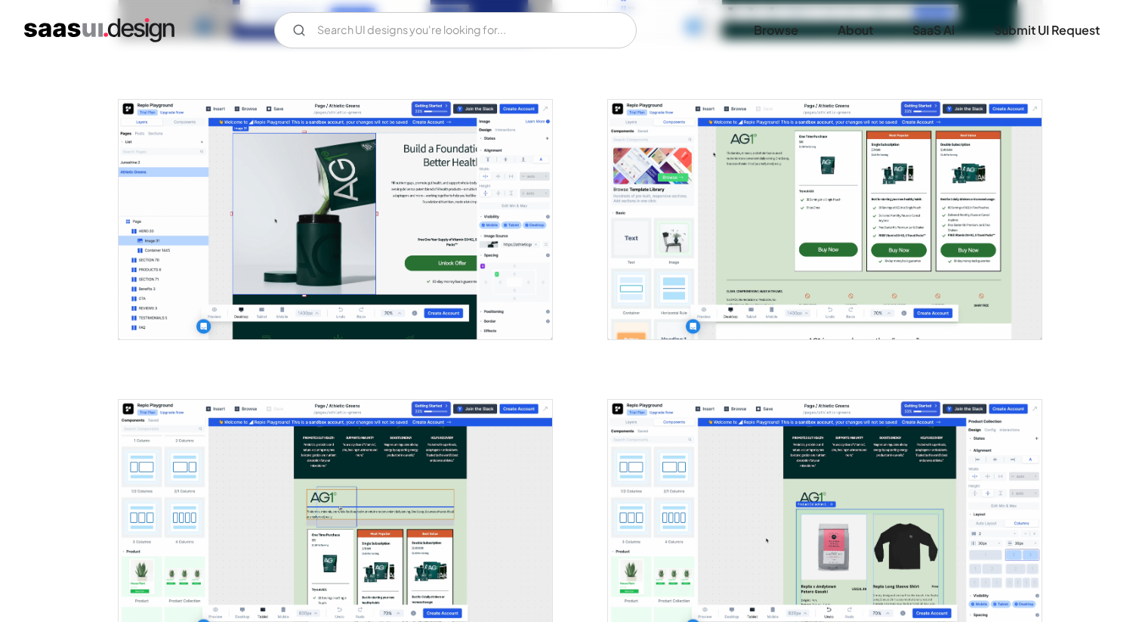
scroll to position [1454, 0]
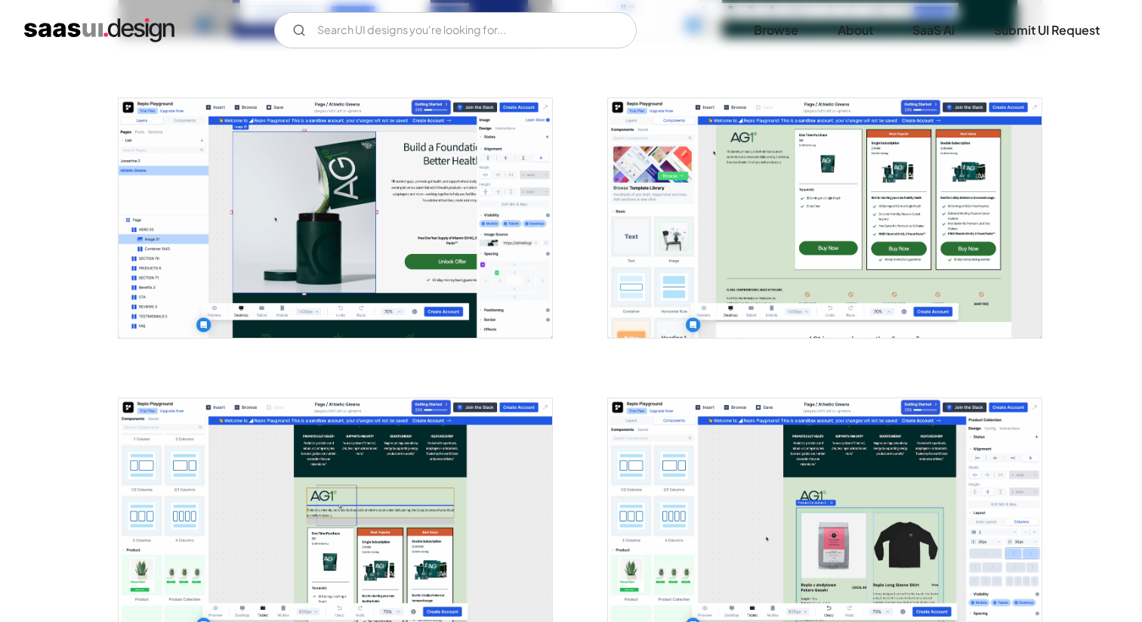
click at [381, 246] on img "open lightbox" at bounding box center [336, 217] width 434 height 239
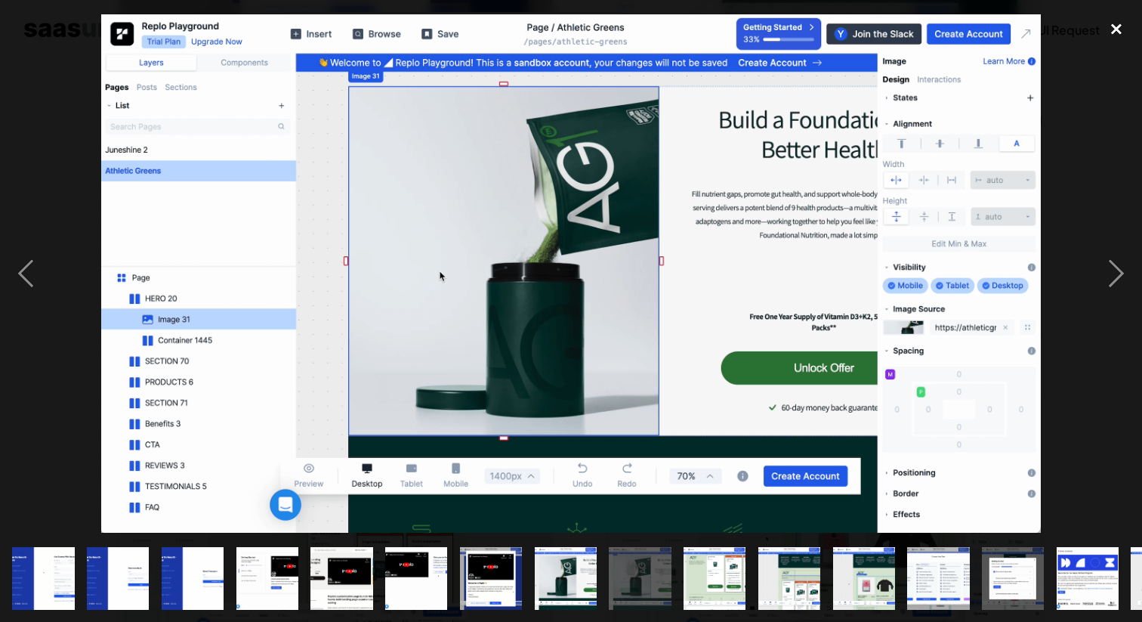
click at [1114, 25] on div "close lightbox" at bounding box center [1116, 28] width 51 height 33
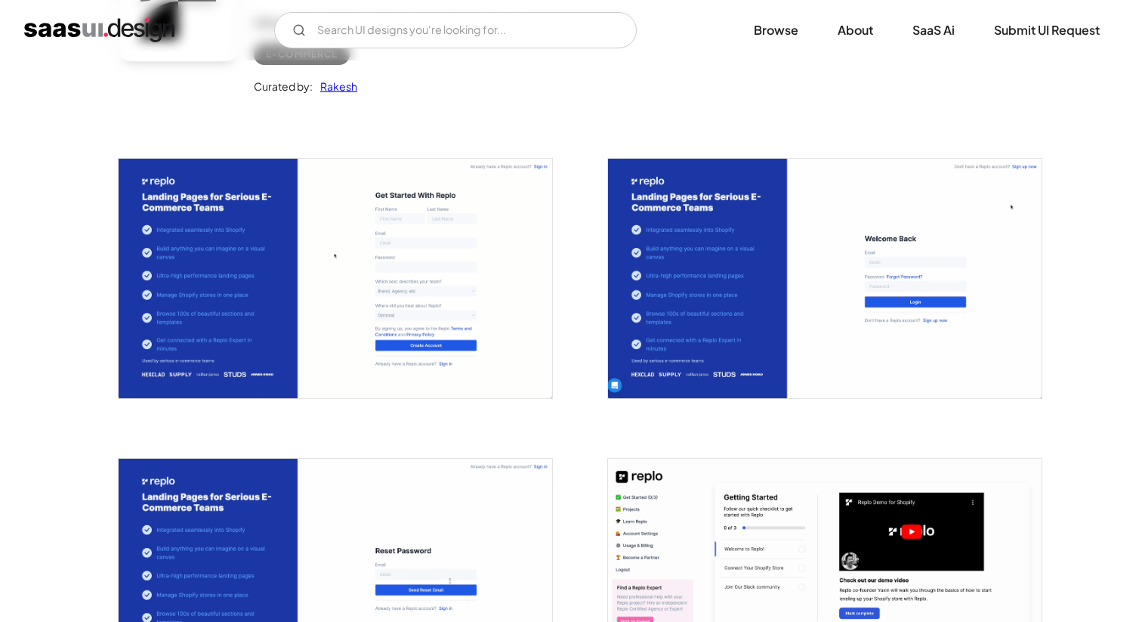
scroll to position [0, 0]
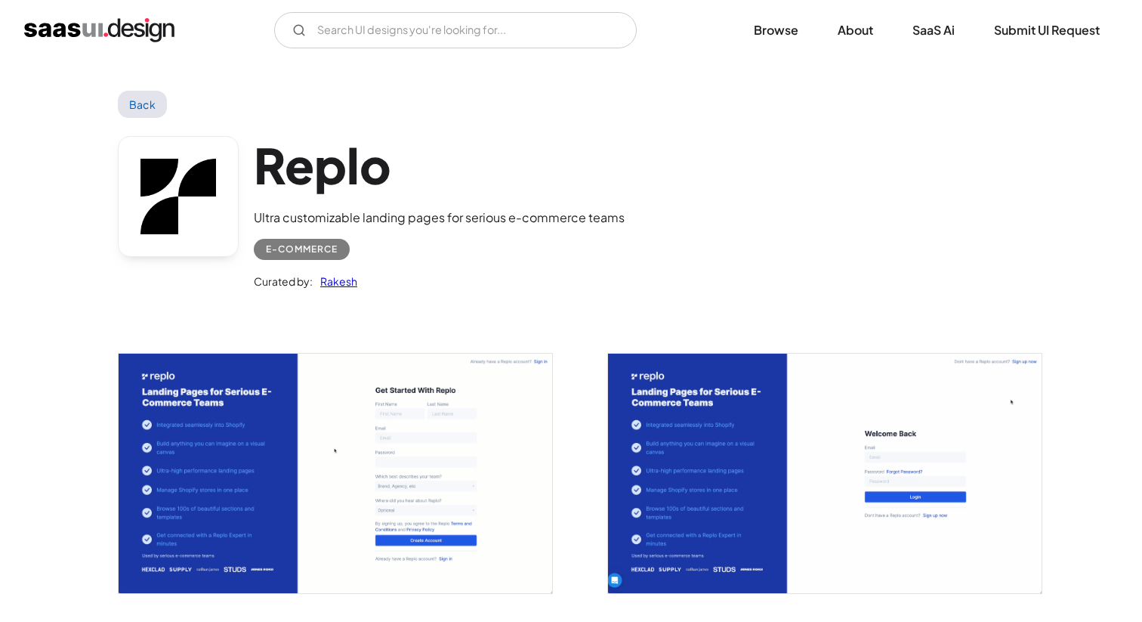
click at [150, 113] on link "Back" at bounding box center [142, 104] width 49 height 27
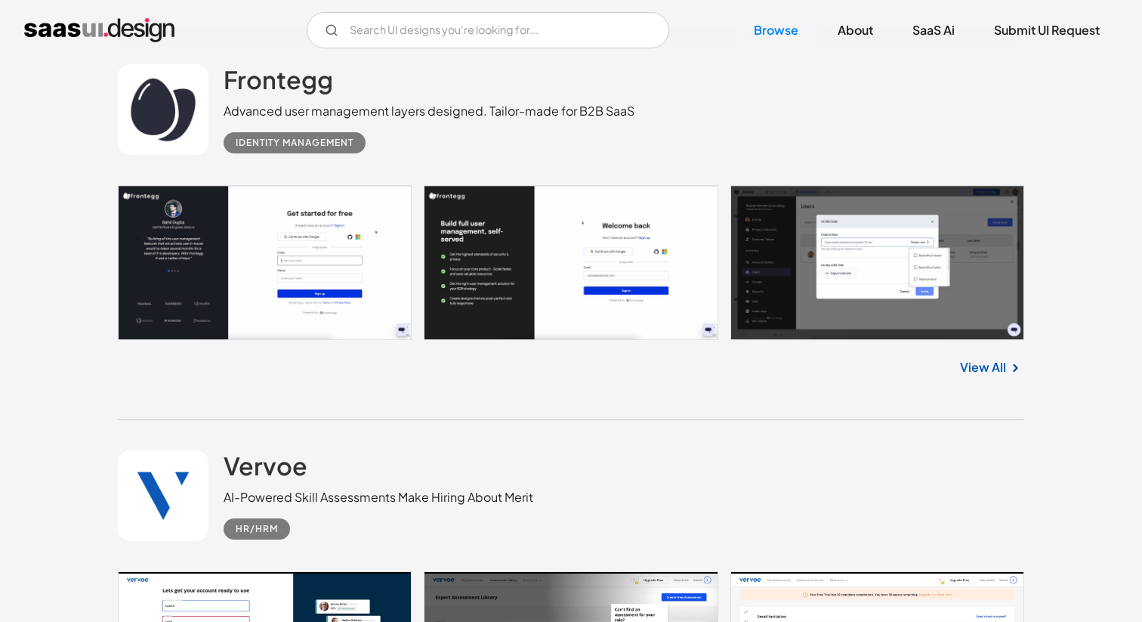
scroll to position [8002, 0]
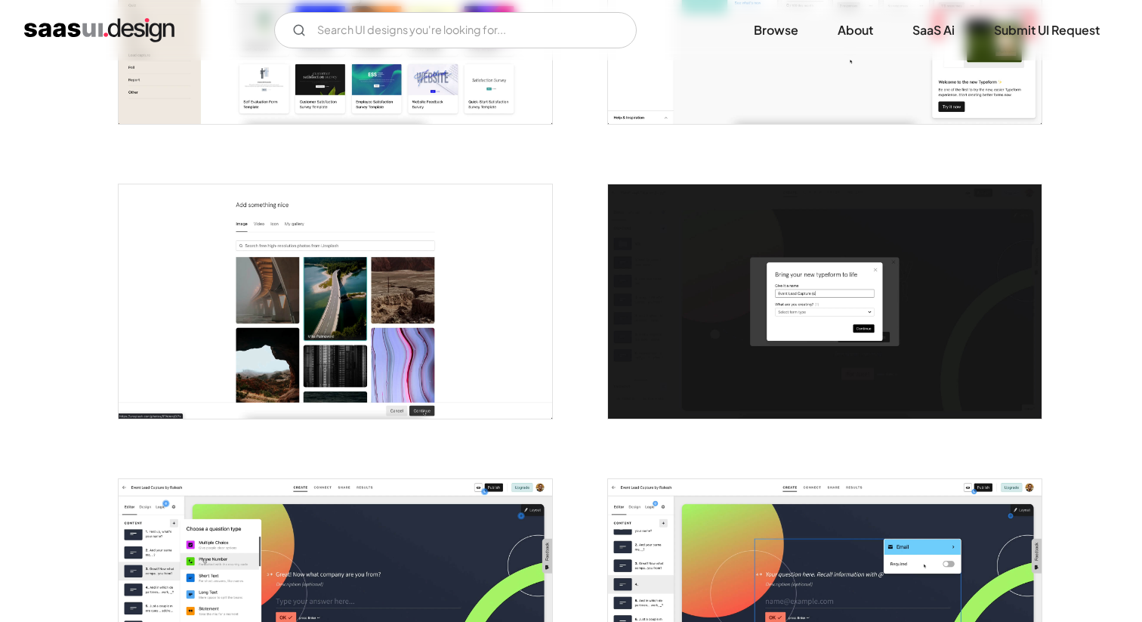
scroll to position [1658, 0]
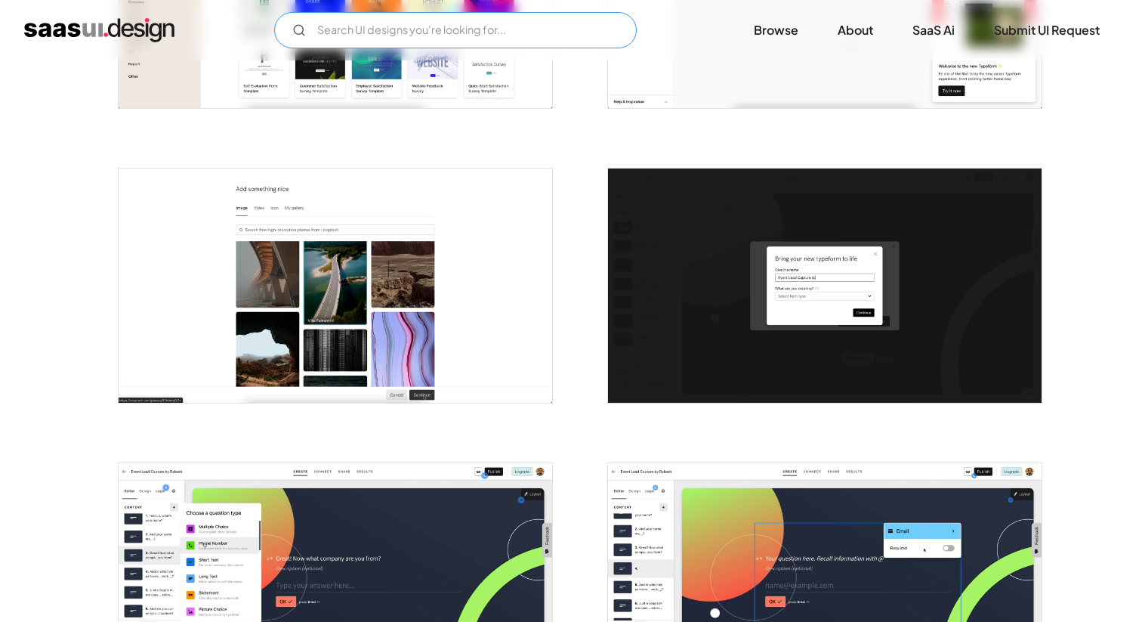
click at [445, 32] on input "Email Form" at bounding box center [455, 30] width 363 height 36
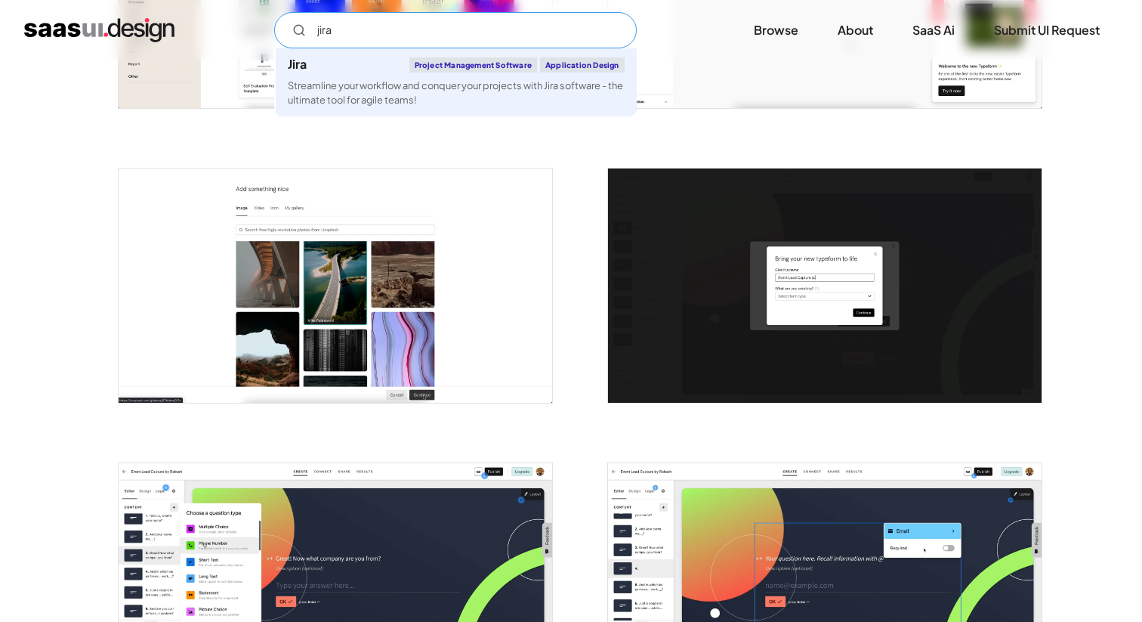
type input "jira"
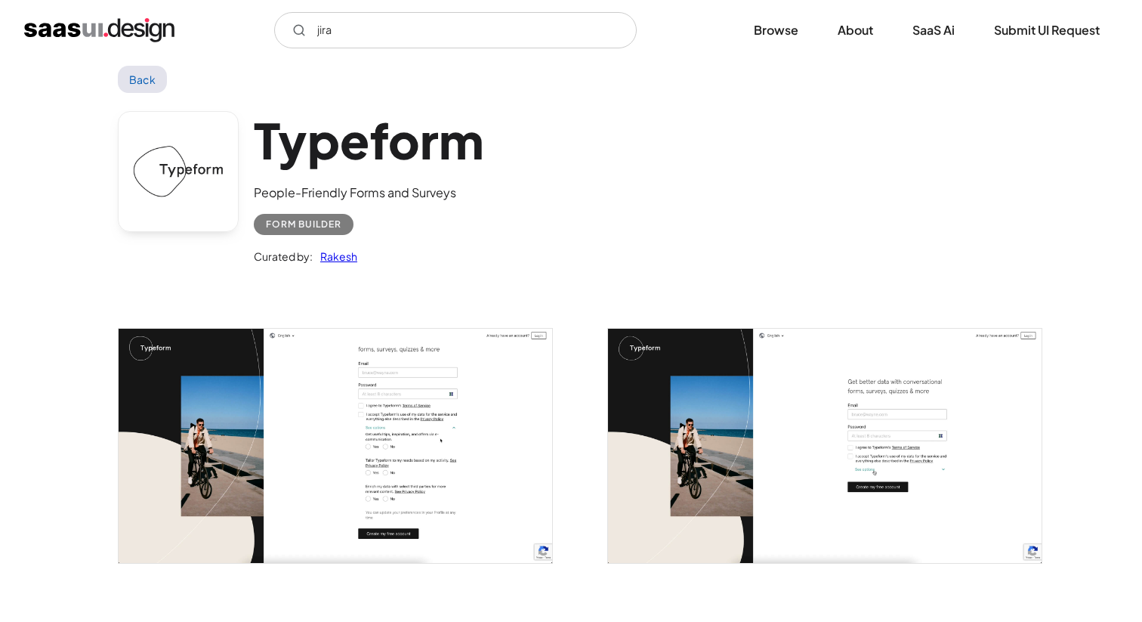
scroll to position [0, 0]
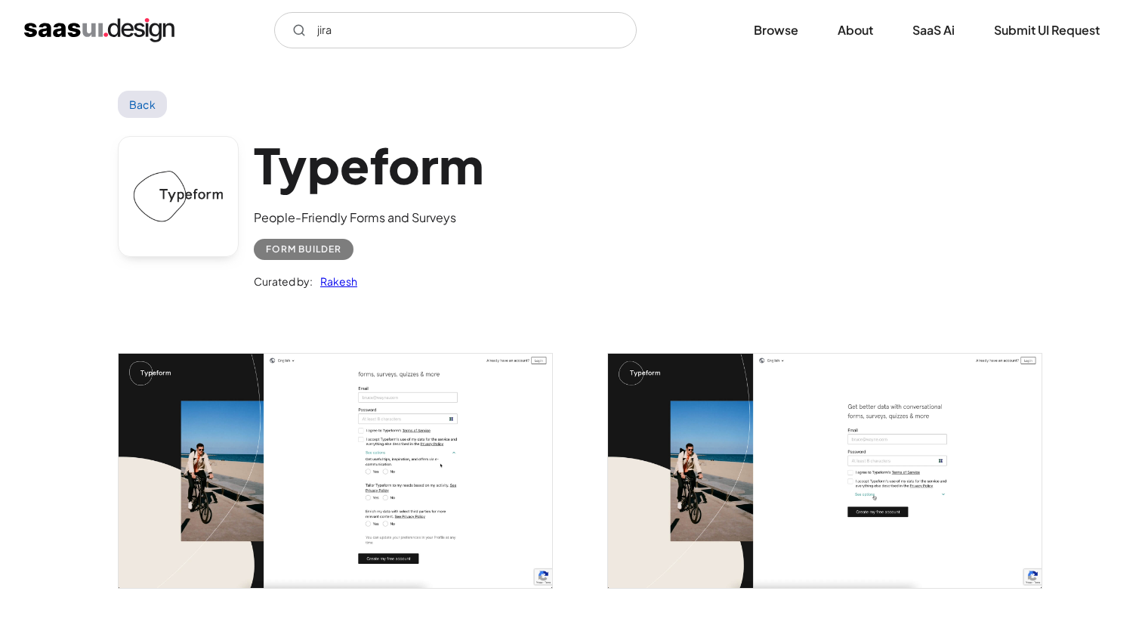
click at [121, 111] on link "Back" at bounding box center [142, 104] width 49 height 27
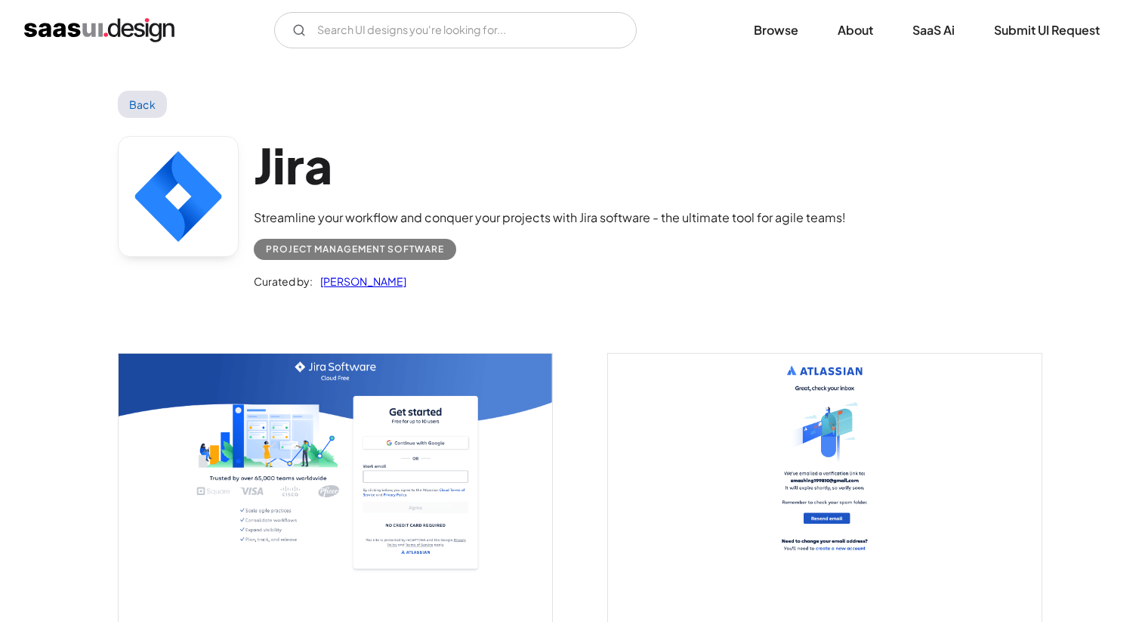
click at [286, 161] on h1 "Jira" at bounding box center [550, 165] width 592 height 58
click at [139, 100] on link "Back" at bounding box center [142, 104] width 49 height 27
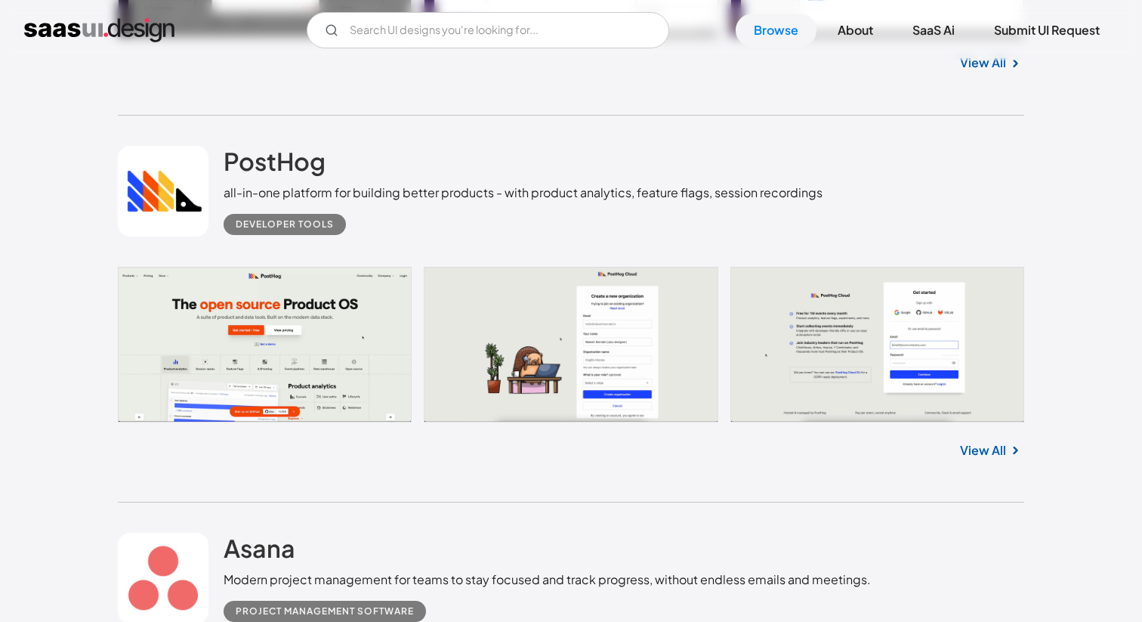
scroll to position [7530, 0]
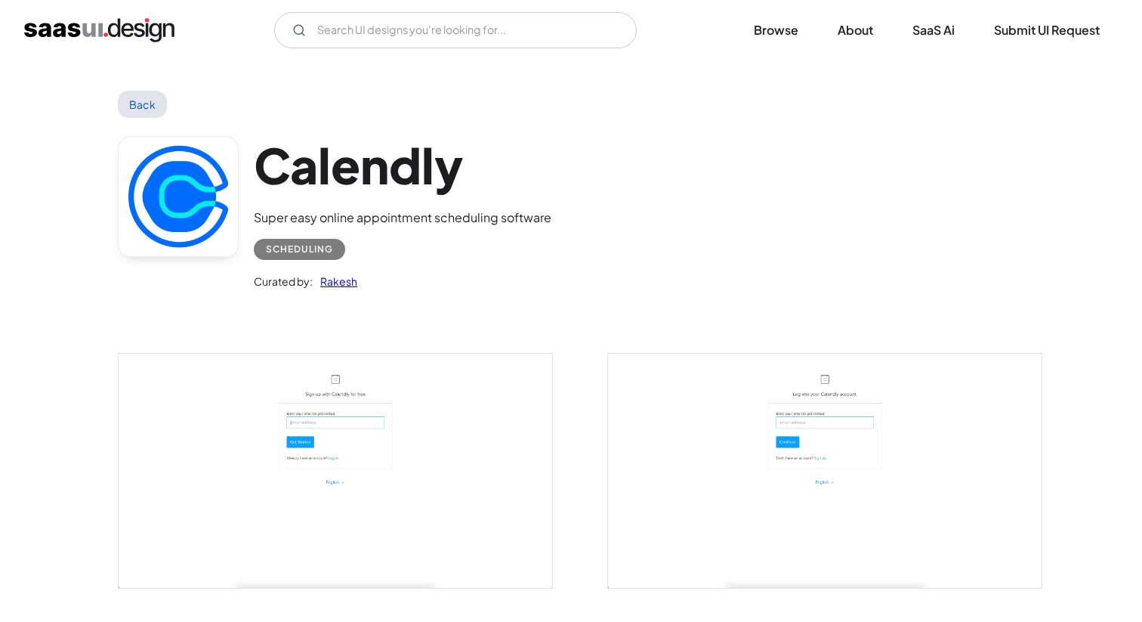
click at [138, 104] on link "Back" at bounding box center [142, 104] width 49 height 27
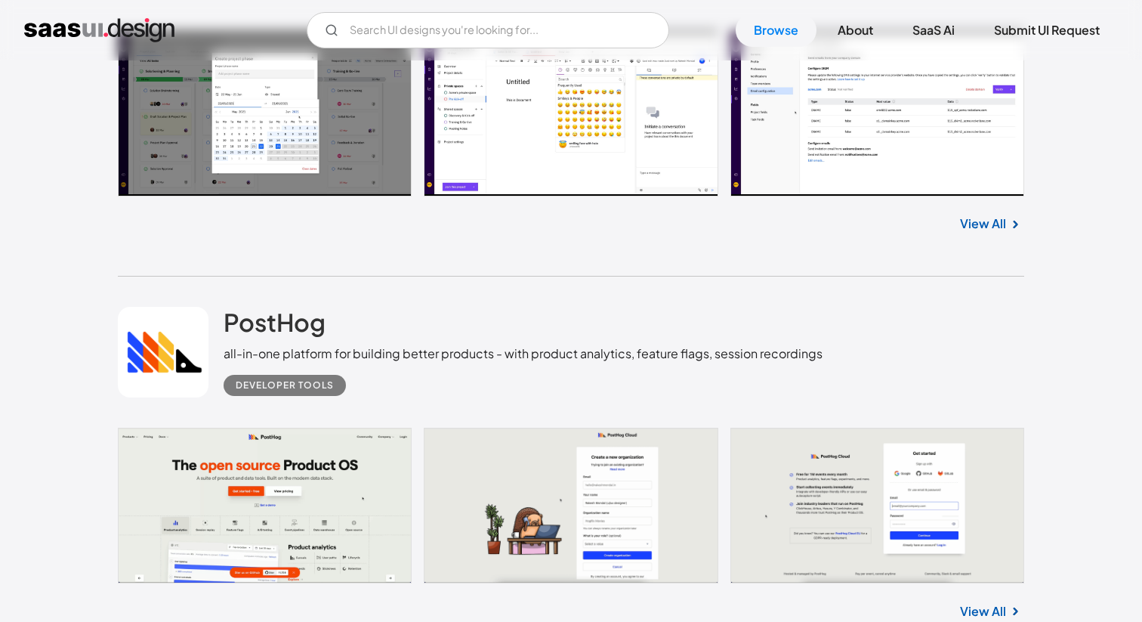
scroll to position [7418, 0]
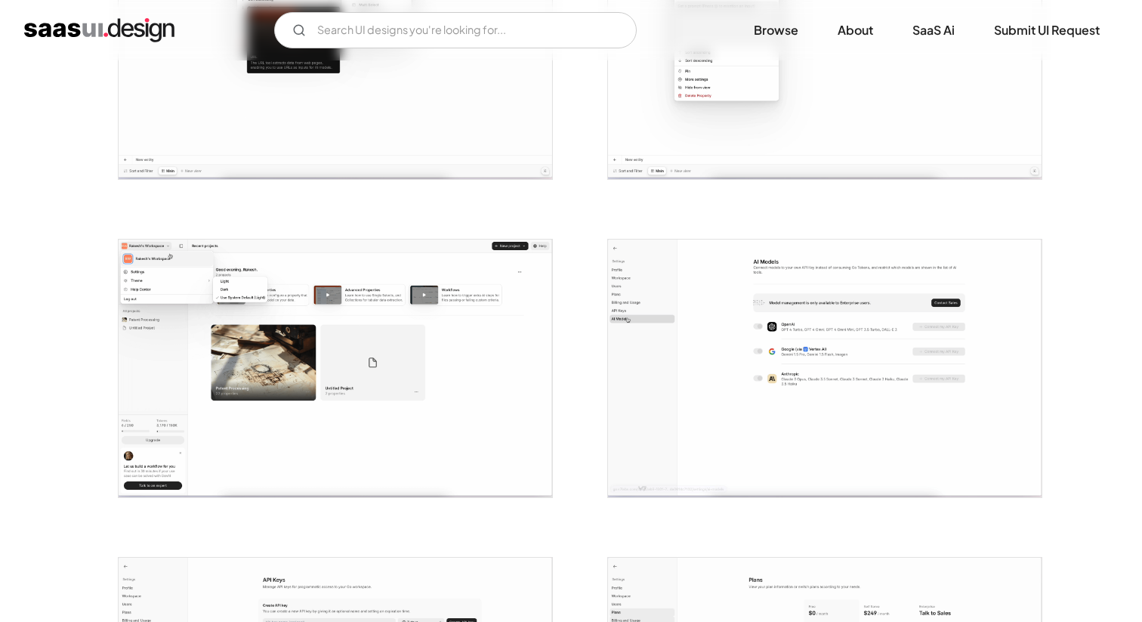
scroll to position [1071, 0]
